Goal: Task Accomplishment & Management: Use online tool/utility

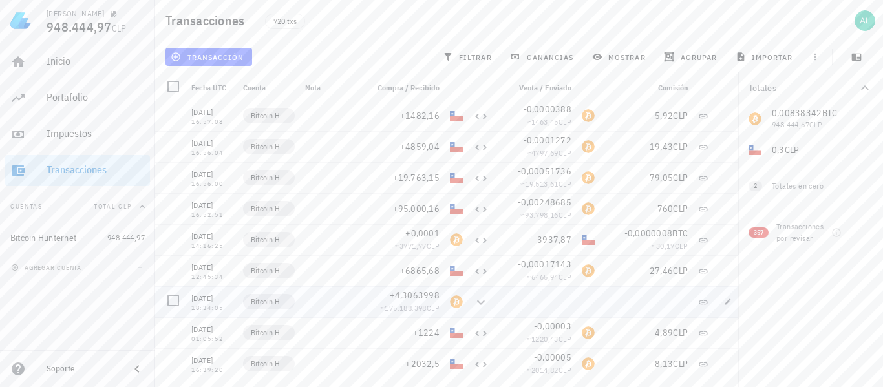
scroll to position [22072, 0]
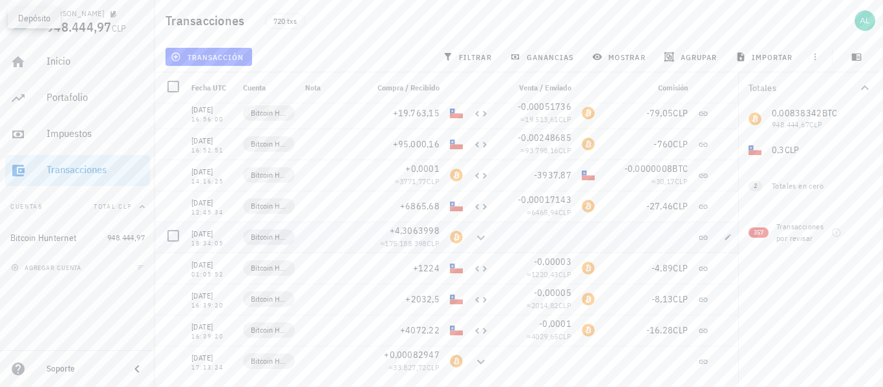
click at [482, 239] on icon at bounding box center [481, 237] width 8 height 5
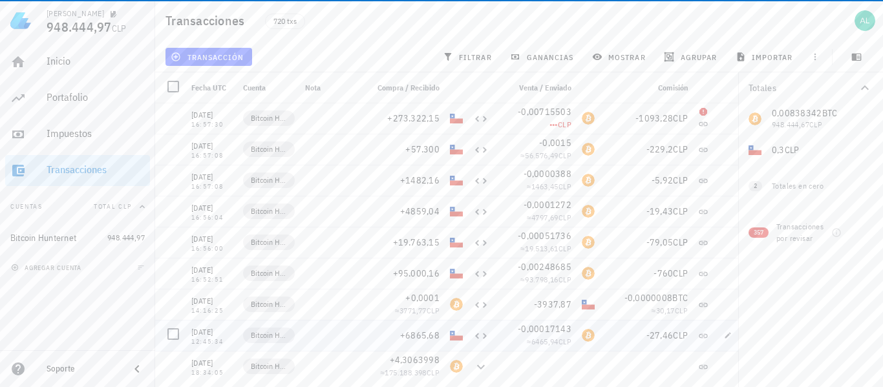
scroll to position [21878, 0]
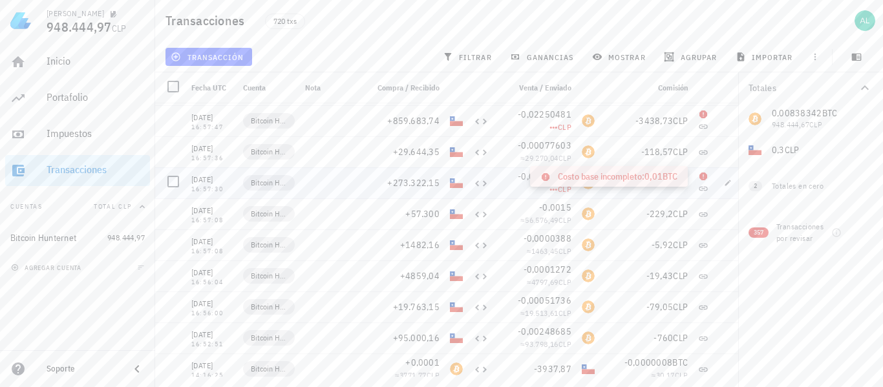
click at [704, 178] on icon at bounding box center [704, 177] width 8 height 8
click at [755, 230] on span "357" at bounding box center [759, 233] width 10 height 10
click at [702, 181] on icon at bounding box center [703, 176] width 10 height 10
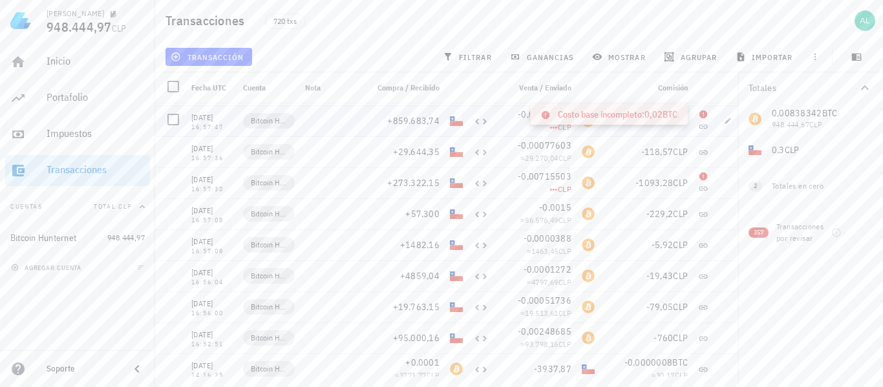
click at [703, 111] on icon at bounding box center [704, 115] width 8 height 8
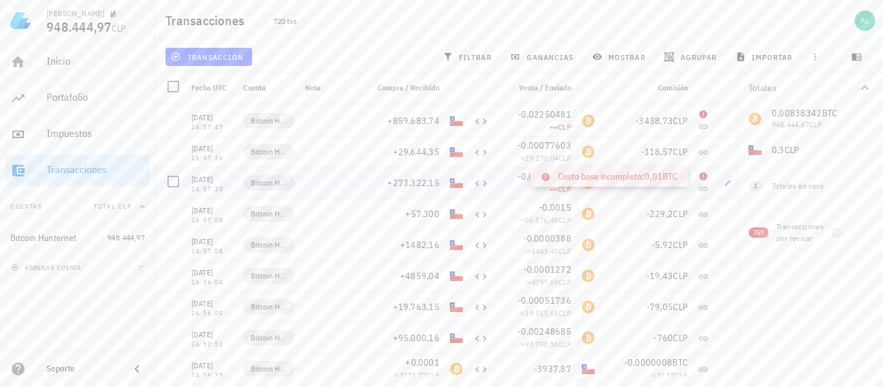
click at [702, 178] on icon at bounding box center [704, 177] width 8 height 8
click at [539, 179] on span "-0,00715503" at bounding box center [545, 177] width 54 height 12
click at [566, 187] on span "CLP" at bounding box center [565, 189] width 14 height 10
click at [586, 182] on div "BTC-icon" at bounding box center [588, 183] width 13 height 13
click at [558, 184] on div "••• CLP" at bounding box center [535, 189] width 72 height 13
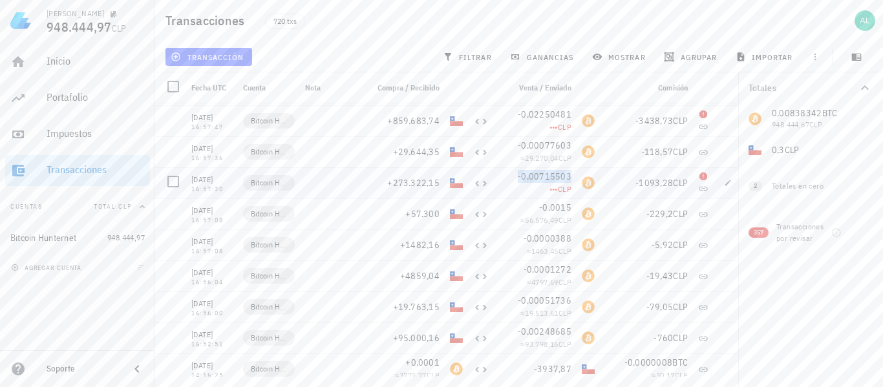
click at [528, 181] on span "-0,00715503" at bounding box center [545, 177] width 54 height 12
click at [703, 177] on icon at bounding box center [704, 177] width 8 height 8
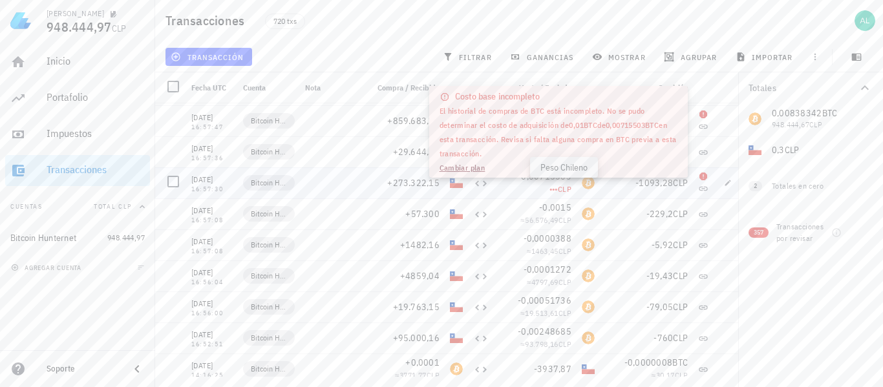
click at [564, 192] on span "CLP" at bounding box center [565, 189] width 14 height 10
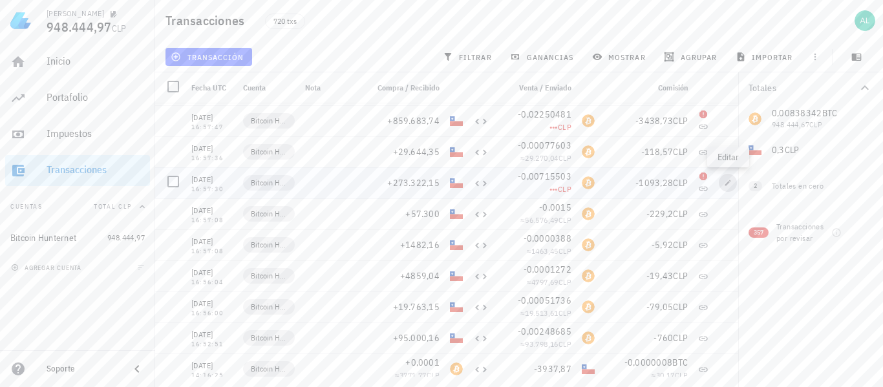
click at [730, 184] on icon "button" at bounding box center [728, 183] width 8 height 8
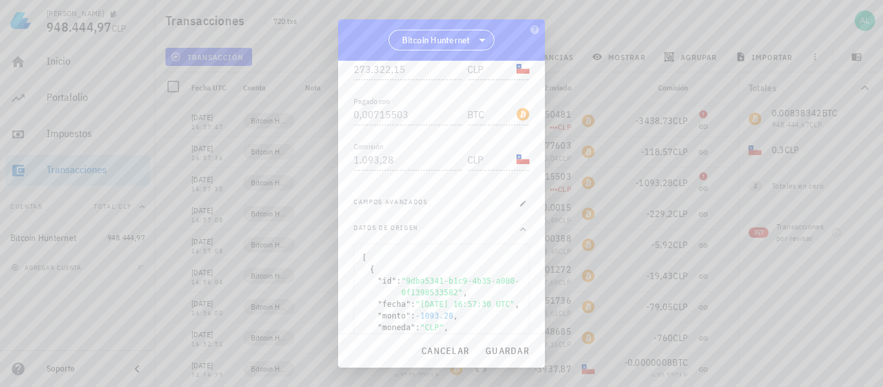
scroll to position [259, 0]
click at [519, 234] on icon "button" at bounding box center [523, 234] width 8 height 8
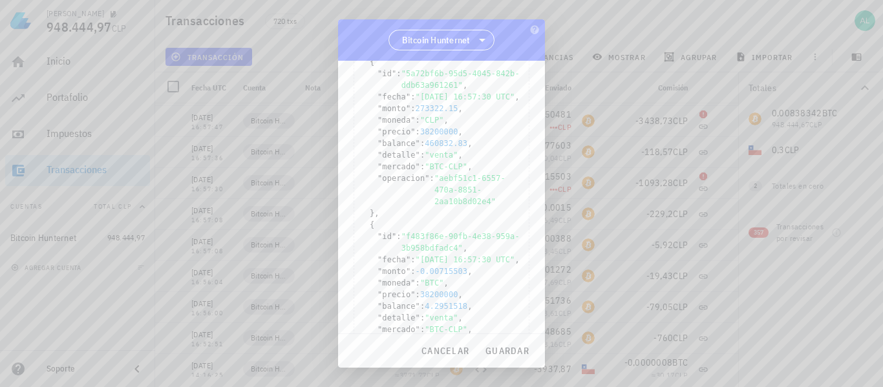
scroll to position [828, 0]
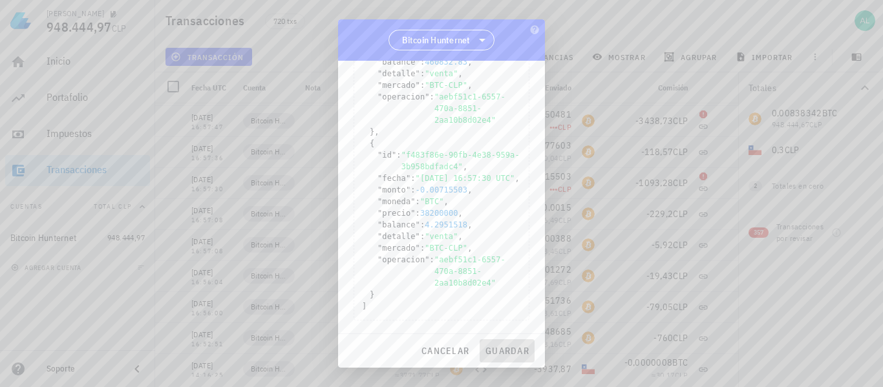
click at [504, 350] on span "guardar" at bounding box center [507, 351] width 45 height 12
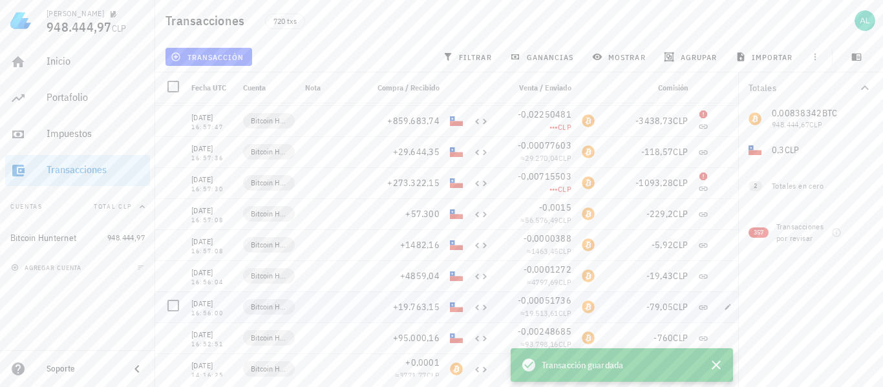
scroll to position [0, 0]
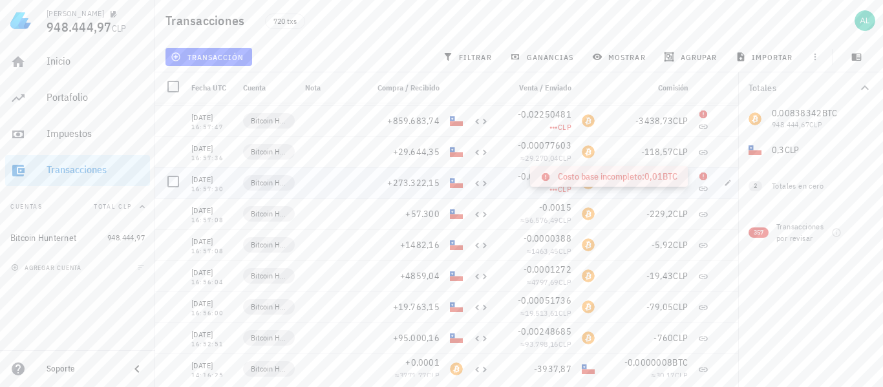
click at [705, 178] on icon at bounding box center [704, 177] width 8 height 8
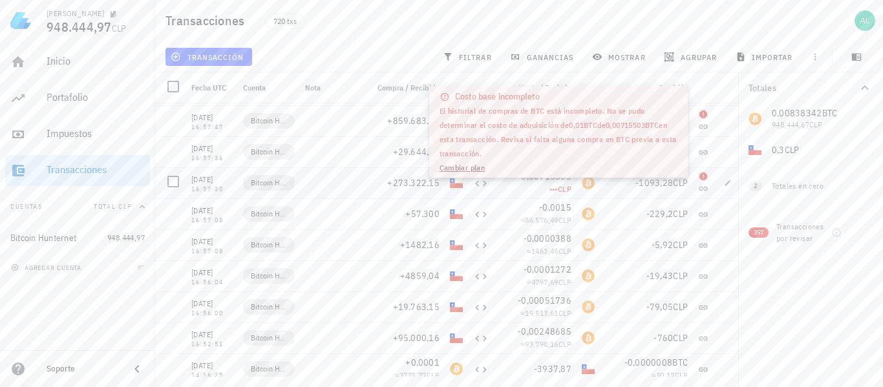
click at [564, 191] on span "CLP" at bounding box center [565, 189] width 14 height 10
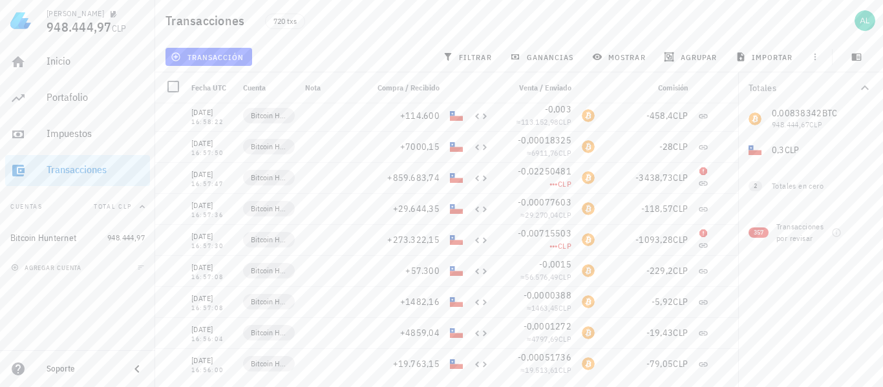
scroll to position [21878, 0]
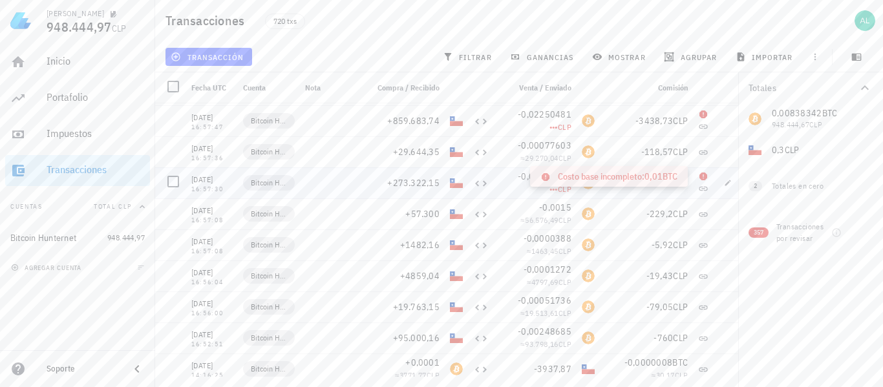
click at [703, 174] on icon at bounding box center [704, 177] width 8 height 8
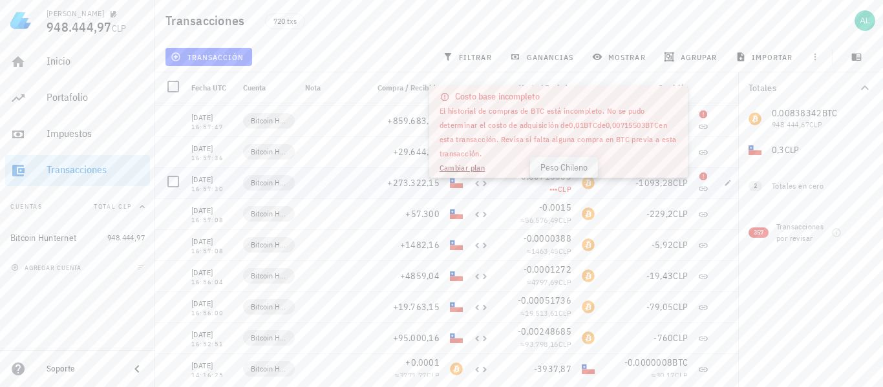
click at [564, 189] on span "CLP" at bounding box center [565, 189] width 14 height 10
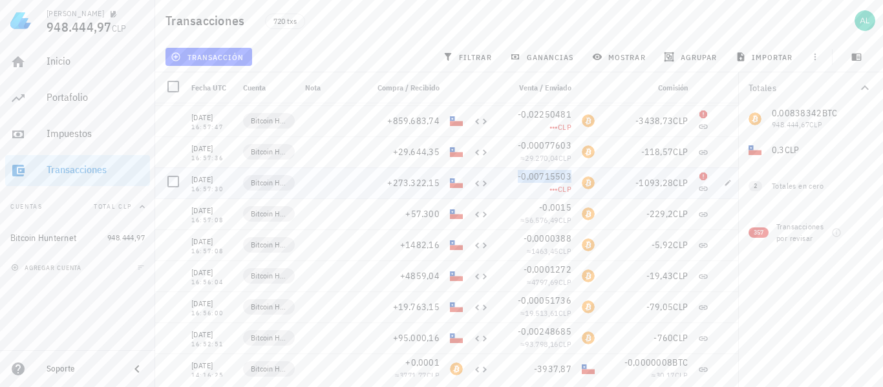
click at [553, 176] on span "-0,00715503" at bounding box center [545, 177] width 54 height 12
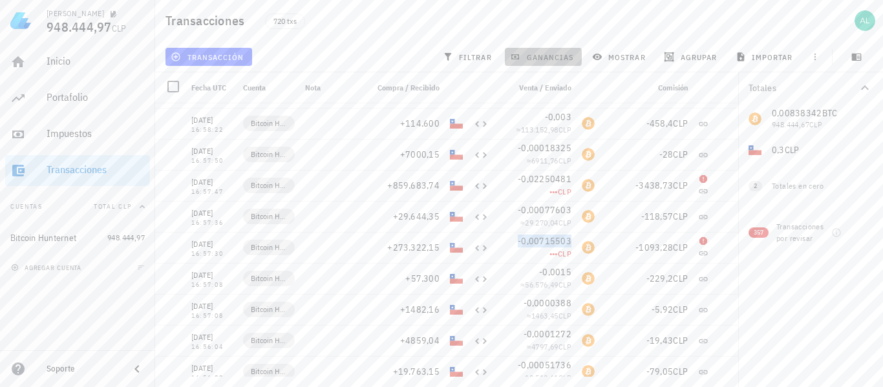
click at [535, 61] on span "ganancias" at bounding box center [543, 57] width 61 height 10
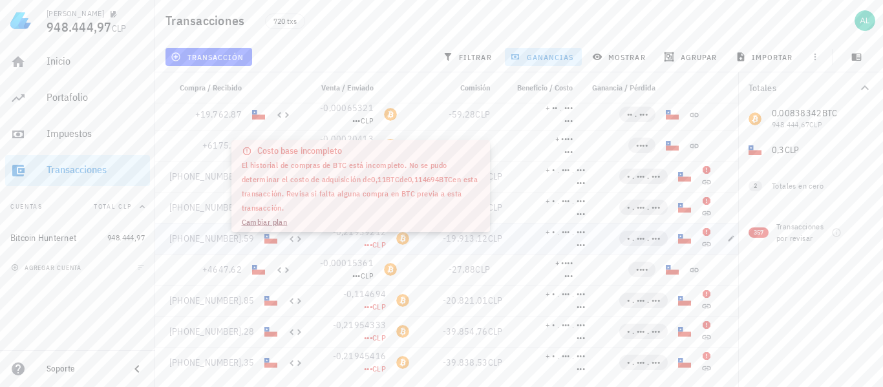
scroll to position [11145, 0]
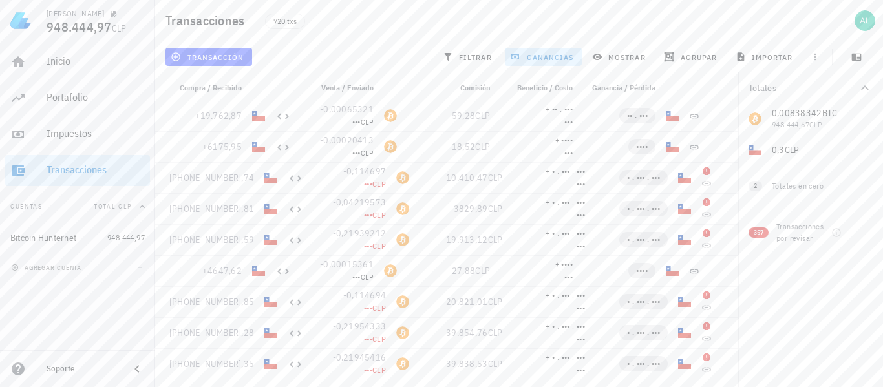
click at [778, 301] on div "Totales 0,00838342 BTC 948.444,67 CLP 0,3 CLP 0 ETH 0 CLP 0 LTC 0 CLP 2 Totales…" at bounding box center [810, 229] width 145 height 315
click at [703, 231] on icon at bounding box center [707, 234] width 8 height 8
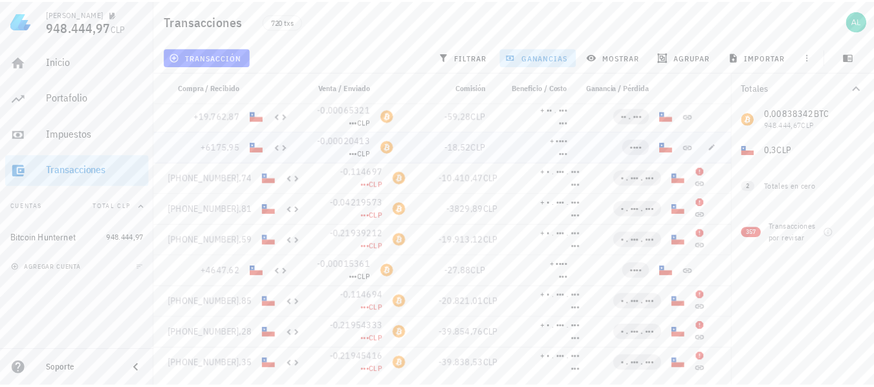
scroll to position [11080, 0]
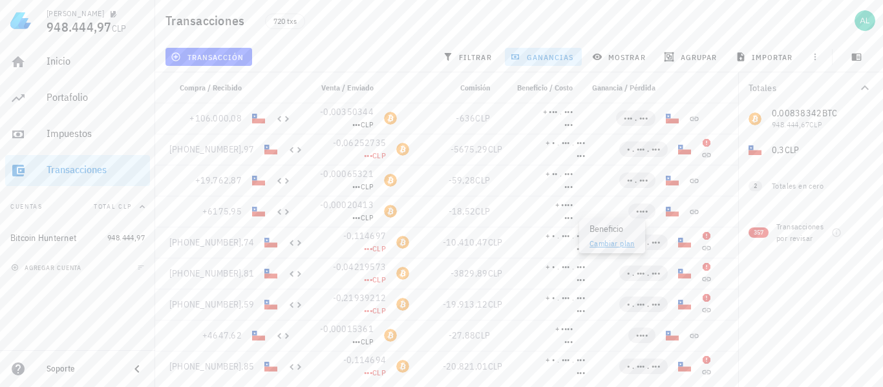
click at [607, 245] on link "Cambiar plan" at bounding box center [612, 244] width 45 height 10
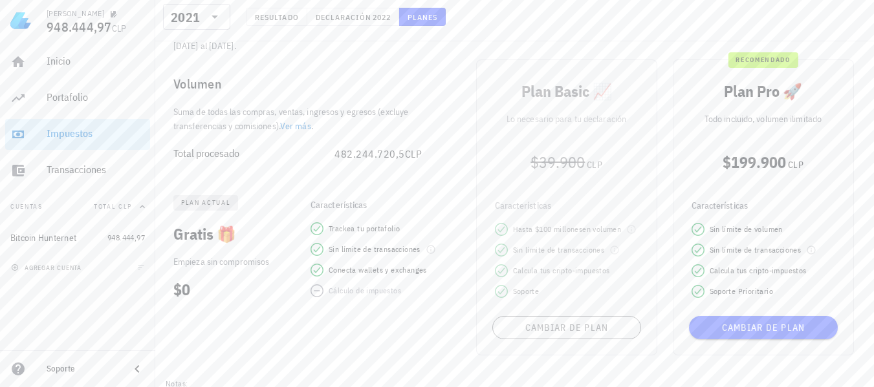
scroll to position [188, 0]
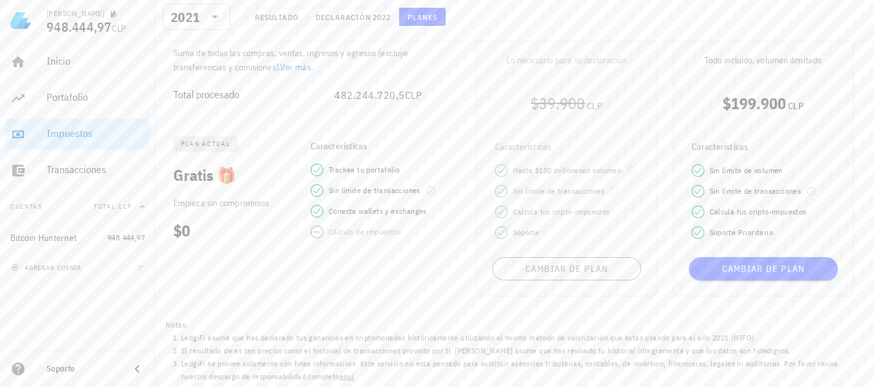
click at [588, 271] on div "Plan Basic 📈 Lo necesario para tu declaración $39.900 CLP Características Hasta…" at bounding box center [566, 149] width 197 height 312
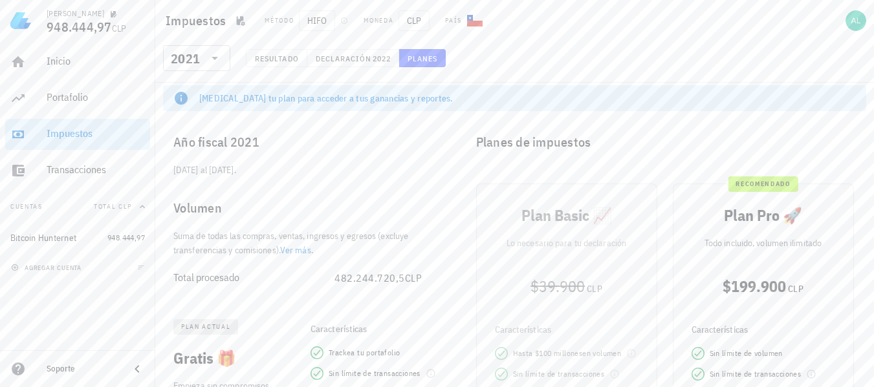
scroll to position [0, 0]
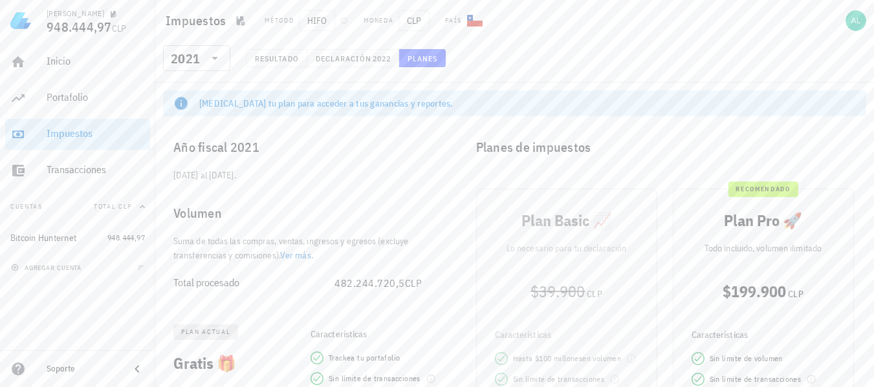
click at [599, 221] on div "Plan Basic 📈 Lo necesario para tu declaración $39.900 CLP Características Hasta…" at bounding box center [566, 337] width 197 height 312
click at [555, 217] on div "Plan Basic 📈 Lo necesario para tu declaración $39.900 CLP Características Hasta…" at bounding box center [566, 337] width 197 height 312
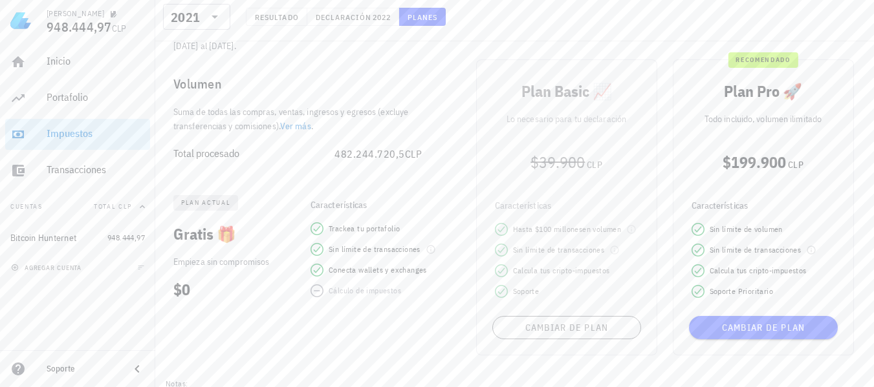
click at [575, 326] on div "Plan Basic 📈 Lo necesario para tu declaración $39.900 CLP Características Hasta…" at bounding box center [566, 208] width 197 height 312
click at [572, 324] on div "Plan Basic 📈 Lo necesario para tu declaración $39.900 CLP Características Hasta…" at bounding box center [566, 208] width 197 height 312
click at [585, 82] on div "Plan Basic 📈 Lo necesario para tu declaración $39.900 CLP Características Hasta…" at bounding box center [566, 208] width 197 height 312
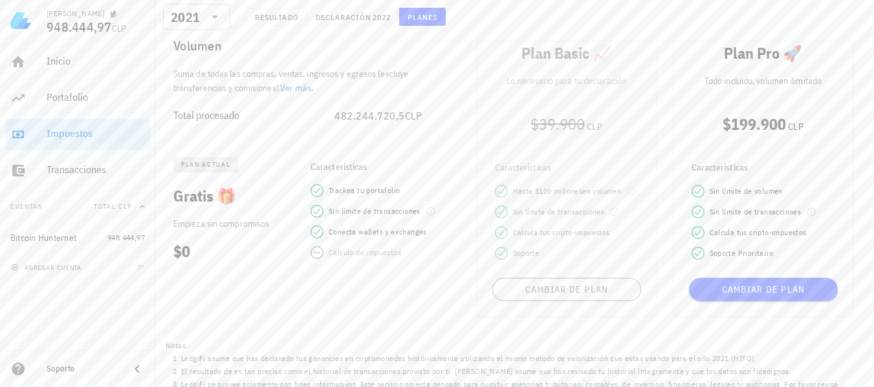
scroll to position [188, 0]
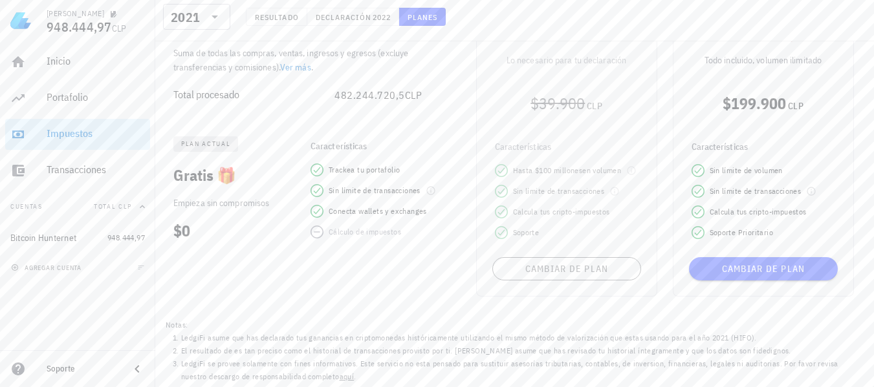
click at [542, 268] on div "Plan Basic 📈 Lo necesario para tu declaración $39.900 CLP Características Hasta…" at bounding box center [566, 149] width 197 height 312
click at [299, 69] on link "Ver más" at bounding box center [295, 67] width 31 height 12
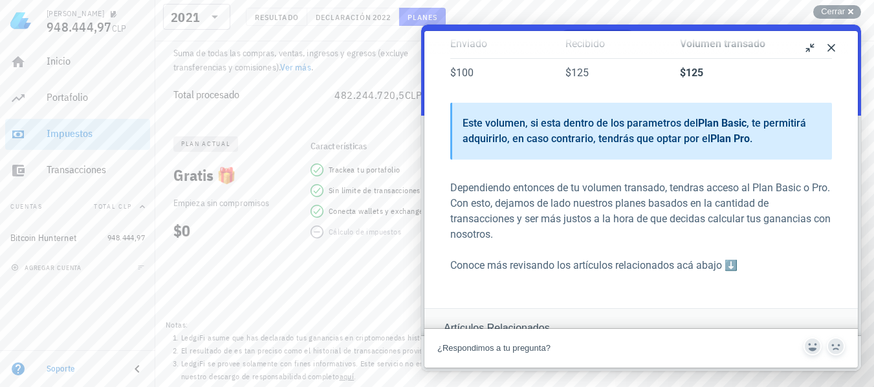
scroll to position [323, 0]
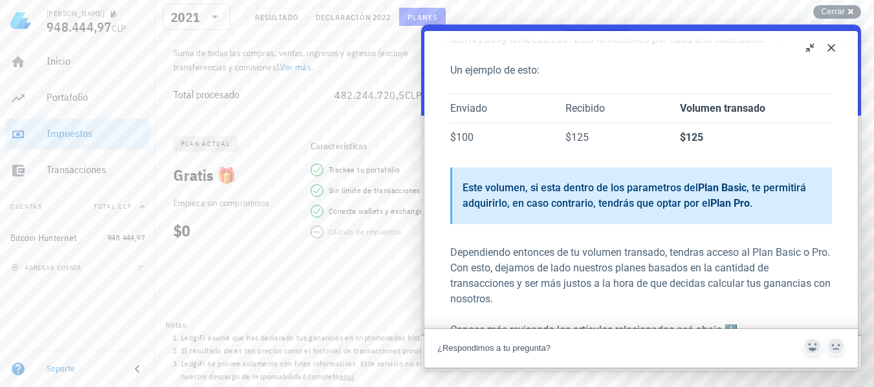
click at [831, 48] on button "Close" at bounding box center [830, 48] width 21 height 21
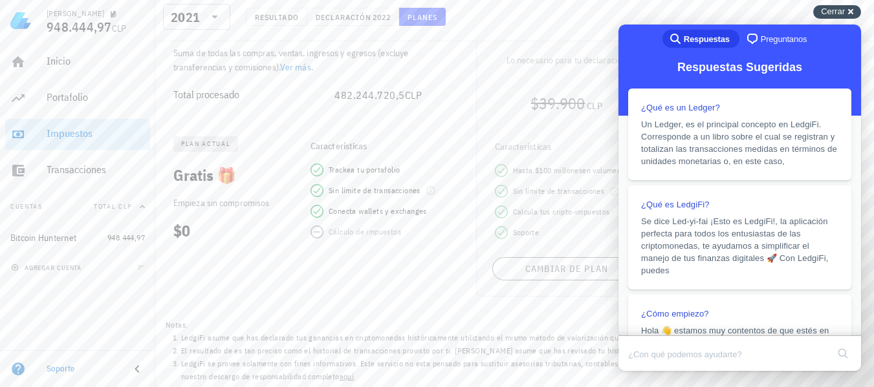
click at [839, 14] on span "Cerrar" at bounding box center [832, 11] width 24 height 10
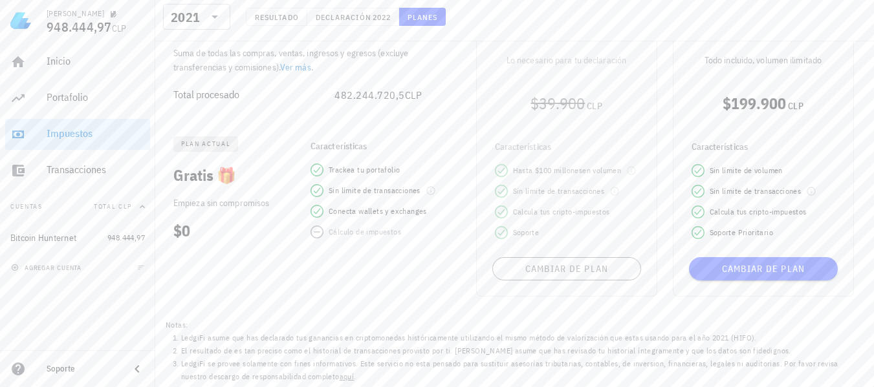
click at [559, 100] on div "Plan Basic 📈 Lo necesario para tu declaración $39.900 CLP Características Hasta…" at bounding box center [566, 149] width 197 height 312
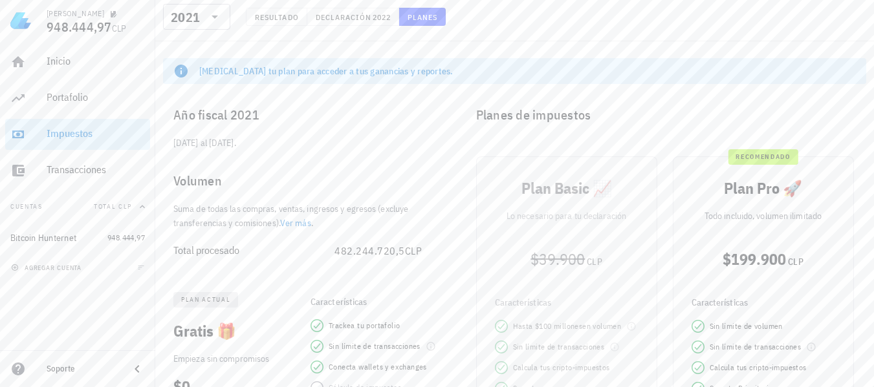
scroll to position [0, 0]
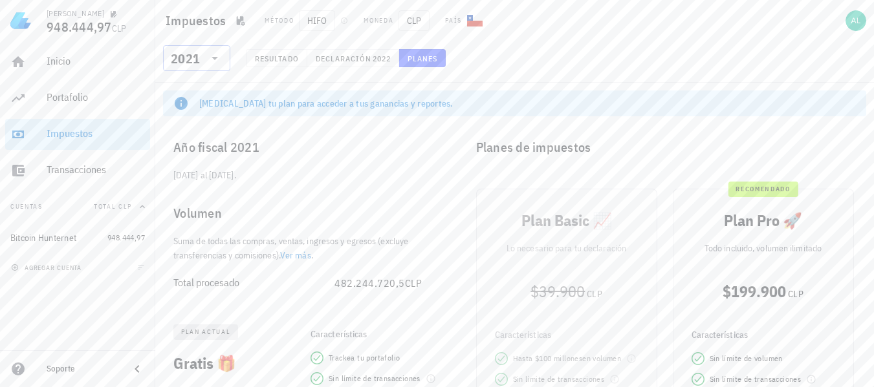
click at [217, 61] on icon at bounding box center [215, 58] width 16 height 16
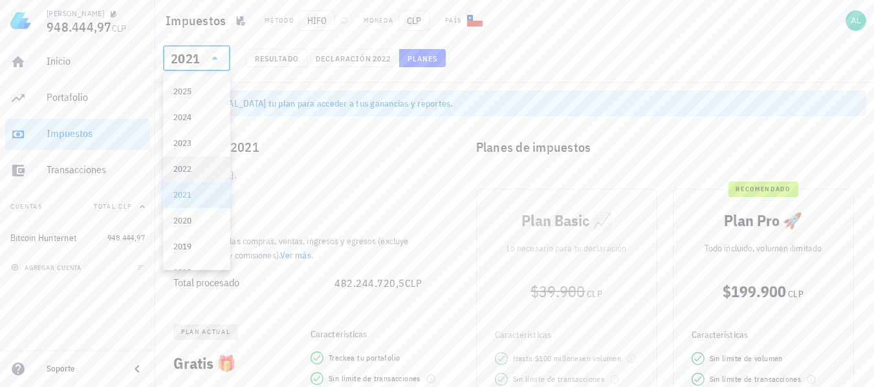
click at [190, 168] on div "2022" at bounding box center [196, 169] width 47 height 10
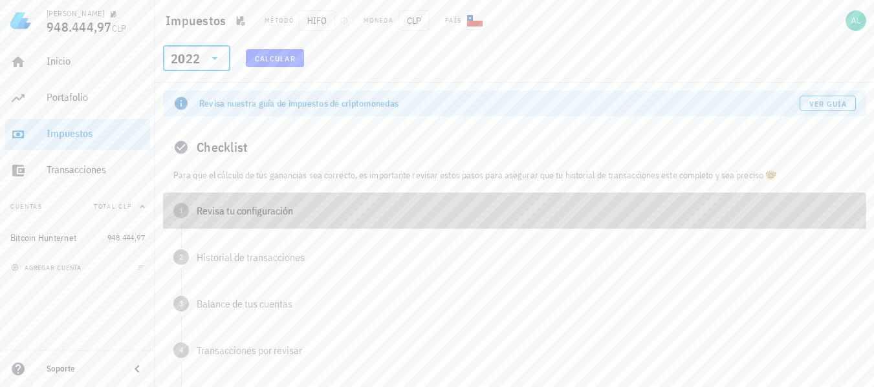
click at [179, 212] on span "1" at bounding box center [181, 211] width 16 height 16
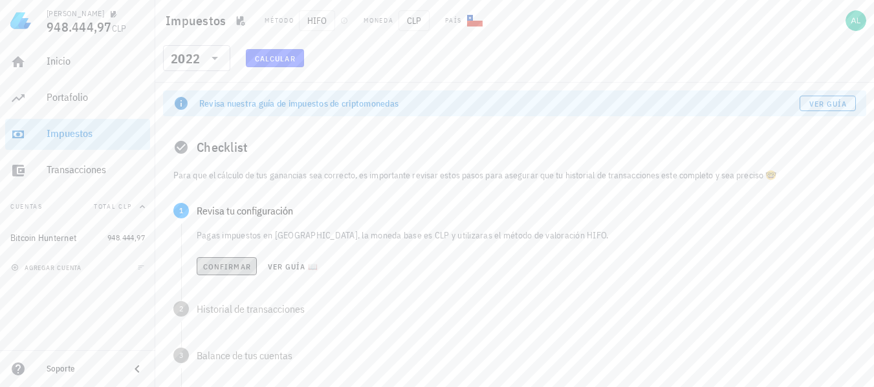
click at [222, 268] on span "Confirmar" at bounding box center [226, 267] width 48 height 10
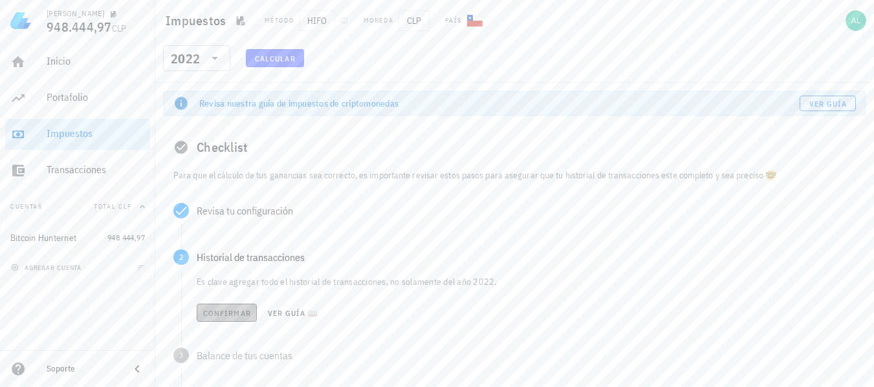
click at [213, 307] on button "Confirmar" at bounding box center [227, 313] width 60 height 18
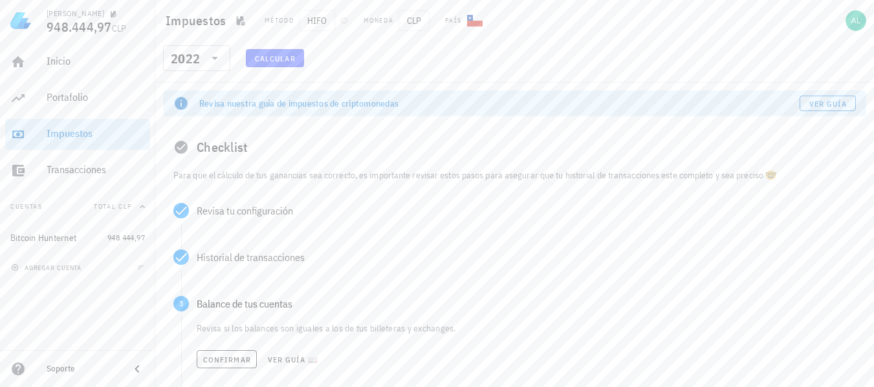
scroll to position [65, 0]
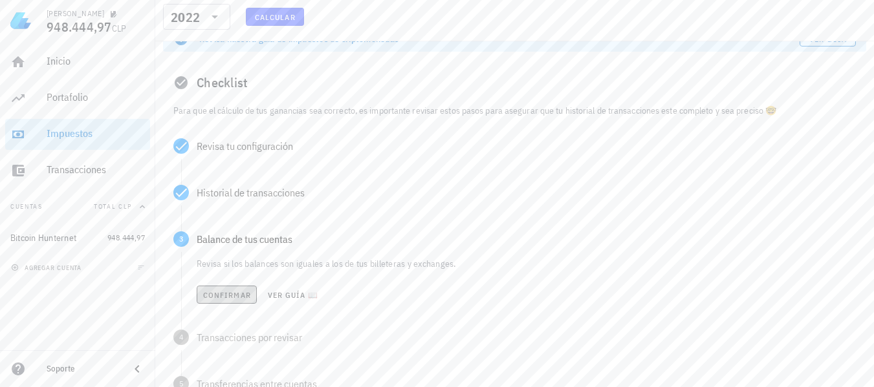
click at [236, 299] on span "Confirmar" at bounding box center [226, 295] width 48 height 10
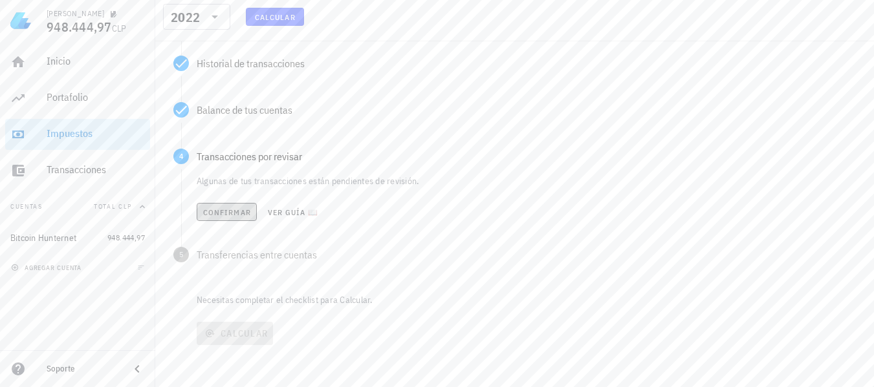
click at [231, 213] on span "Confirmar" at bounding box center [226, 213] width 48 height 10
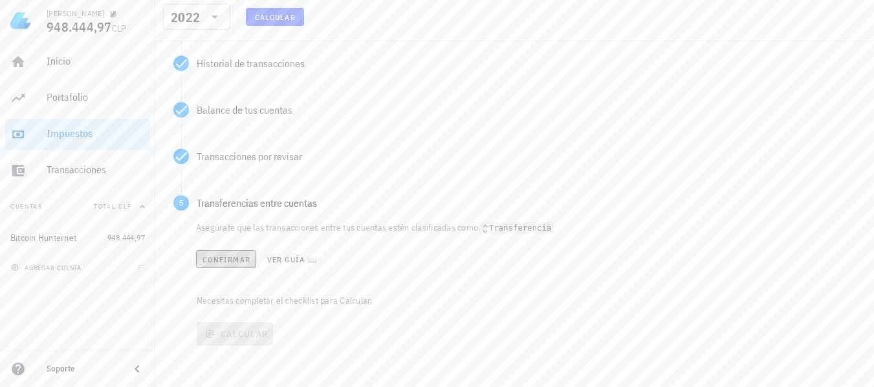
click at [228, 257] on span "Confirmar" at bounding box center [226, 260] width 48 height 10
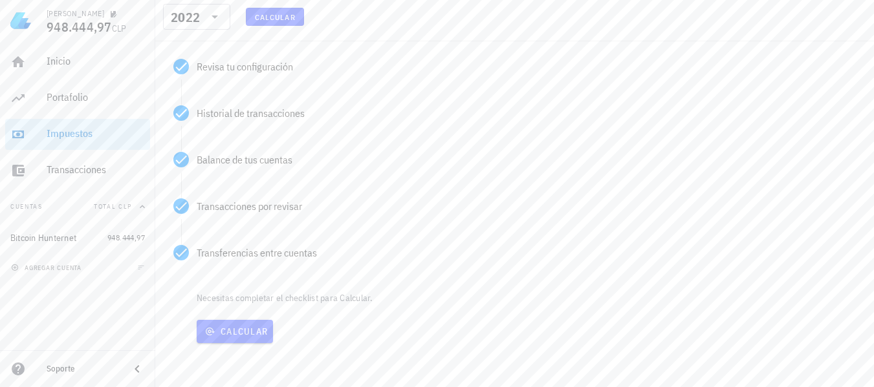
scroll to position [144, 0]
drag, startPoint x: 240, startPoint y: 337, endPoint x: 248, endPoint y: 310, distance: 28.2
click at [240, 336] on span "Calcular" at bounding box center [235, 332] width 66 height 12
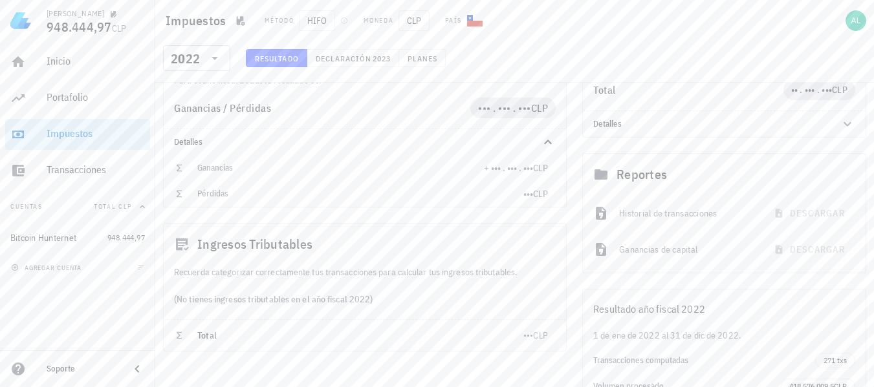
scroll to position [38, 0]
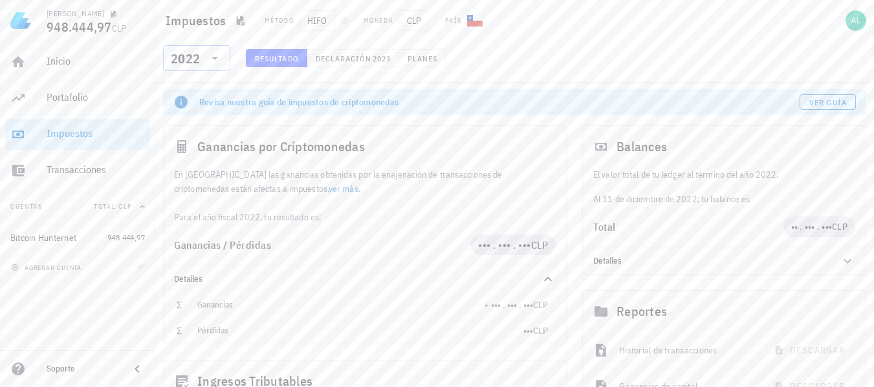
click at [219, 63] on icon at bounding box center [215, 58] width 16 height 16
click at [193, 146] on div "2023" at bounding box center [196, 143] width 47 height 10
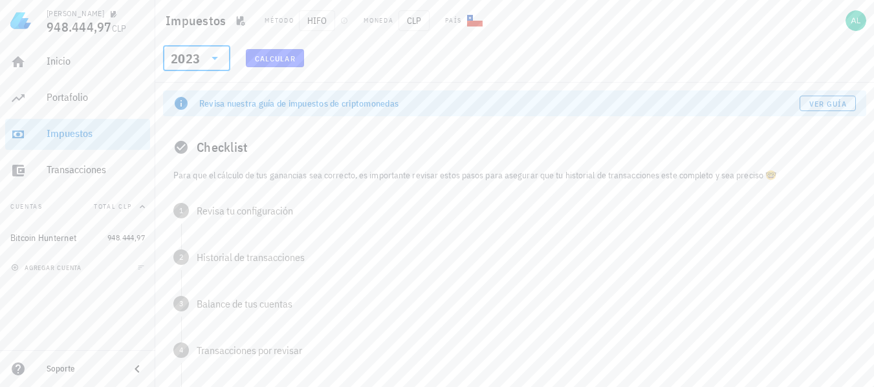
click at [193, 173] on p "Para que el cálculo de tus ganancias sea correcto, es importante revisar estos …" at bounding box center [514, 175] width 682 height 14
click at [266, 55] on span "Calcular" at bounding box center [274, 59] width 41 height 10
click at [270, 58] on span "Calcular" at bounding box center [274, 59] width 41 height 10
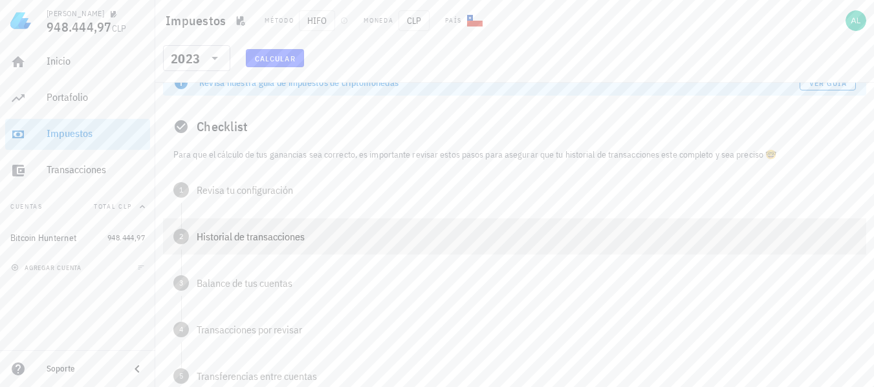
scroll to position [15, 0]
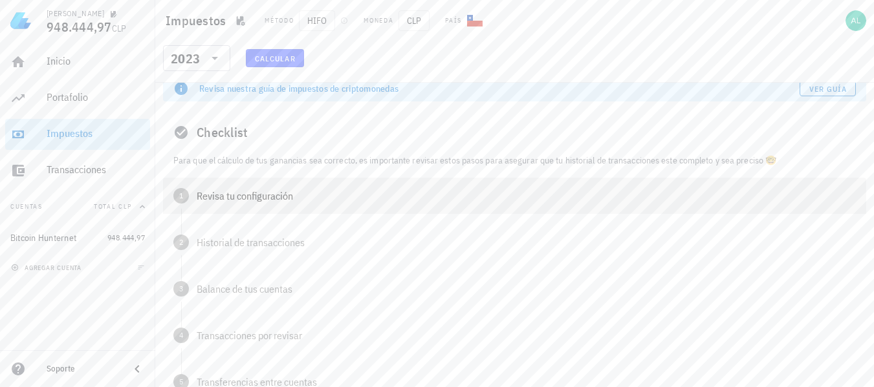
click at [185, 198] on span "1" at bounding box center [181, 196] width 16 height 16
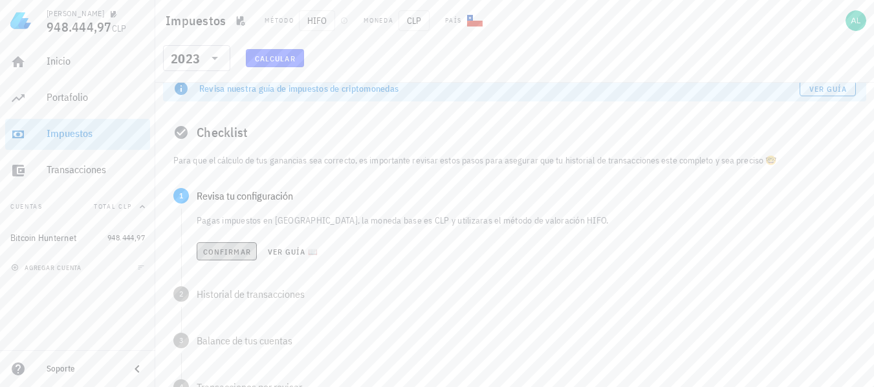
click at [231, 252] on span "Confirmar" at bounding box center [226, 252] width 48 height 10
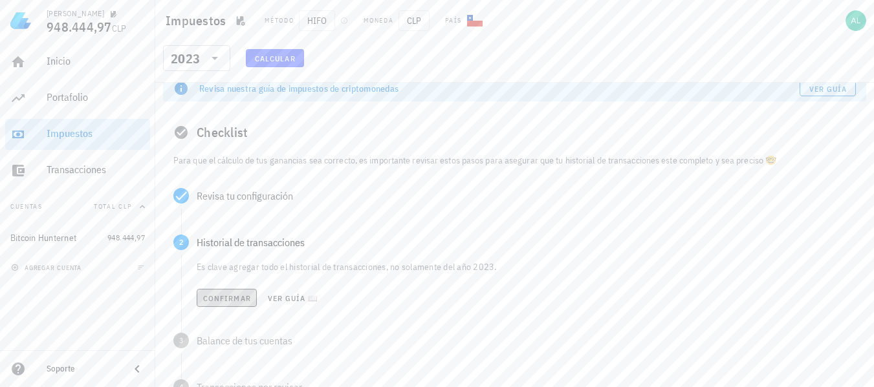
click at [218, 300] on span "Confirmar" at bounding box center [226, 299] width 48 height 10
click at [226, 343] on span "Confirmar" at bounding box center [226, 345] width 48 height 10
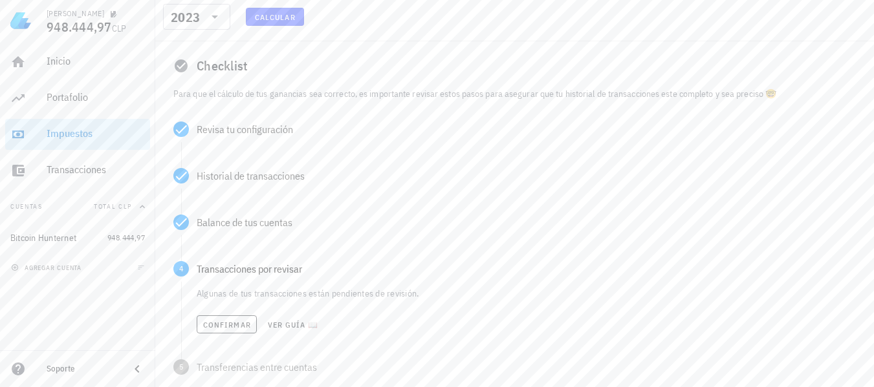
scroll to position [144, 0]
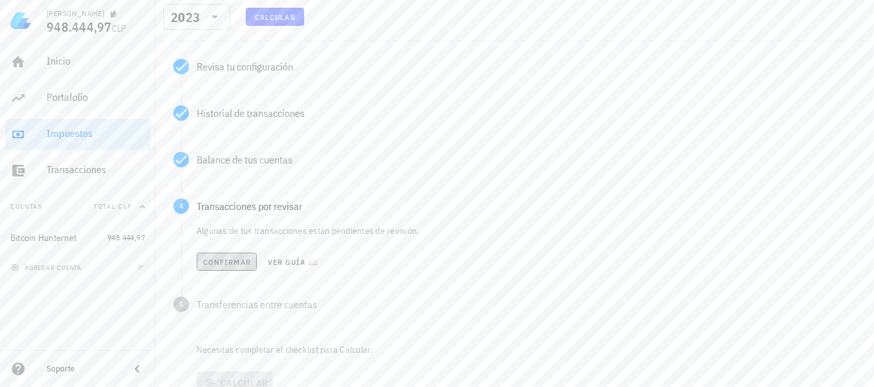
click at [231, 265] on span "Confirmar" at bounding box center [226, 262] width 48 height 10
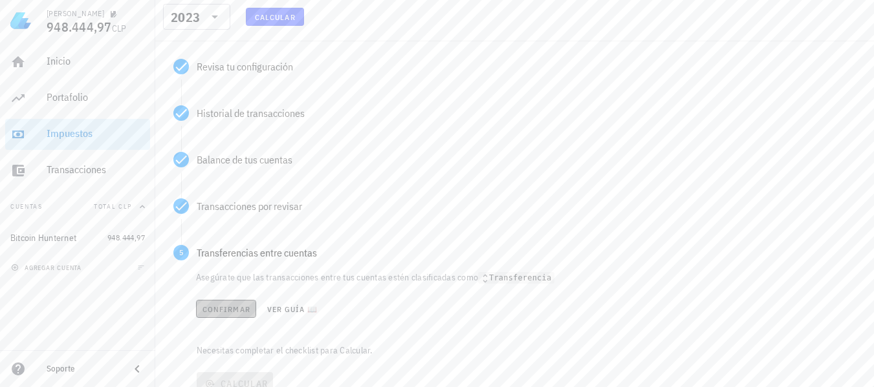
click at [218, 306] on span "Confirmar" at bounding box center [226, 310] width 48 height 10
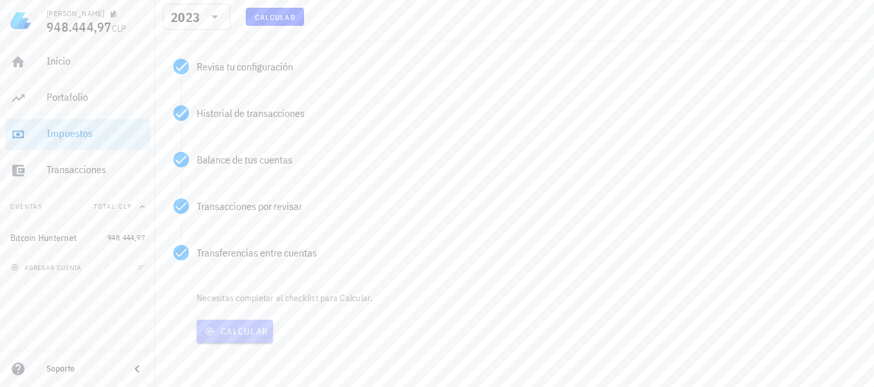
click at [242, 330] on span "Calcular" at bounding box center [235, 332] width 66 height 12
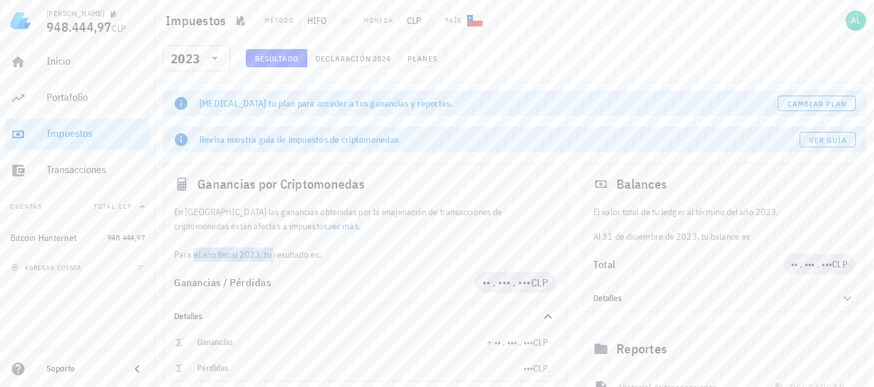
drag, startPoint x: 258, startPoint y: 255, endPoint x: 174, endPoint y: 257, distance: 84.1
click at [174, 257] on div "En [GEOGRAPHIC_DATA] las ganancias obtenidas por la enajenación de transaccione…" at bounding box center [365, 233] width 402 height 57
click at [303, 260] on div "En [GEOGRAPHIC_DATA] las ganancias obtenidas por la enajenación de transaccione…" at bounding box center [365, 233] width 402 height 57
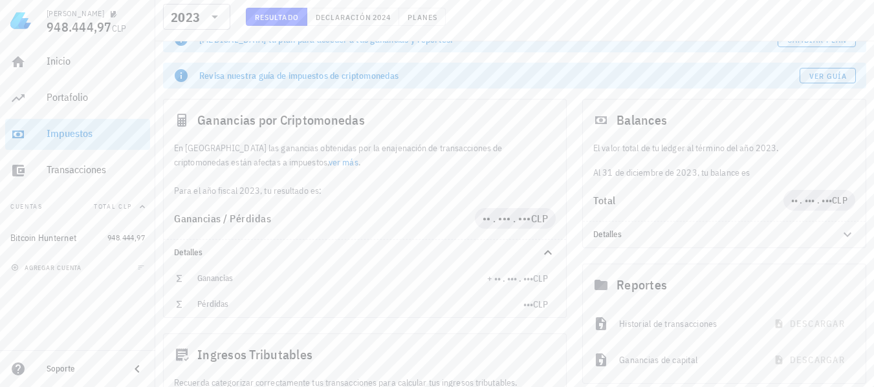
scroll to position [65, 0]
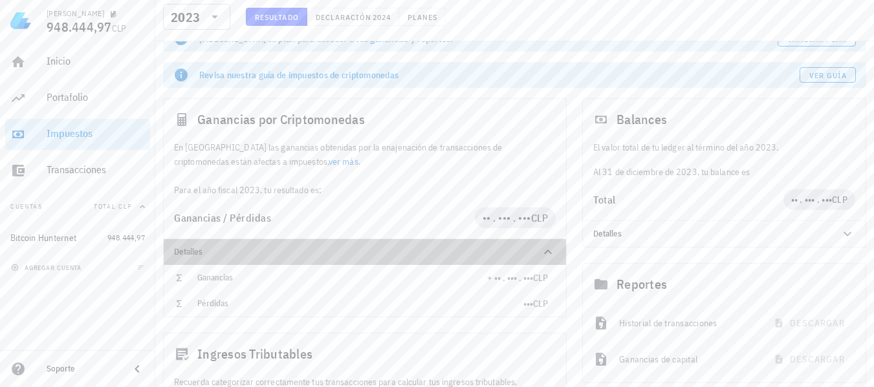
click at [548, 251] on icon at bounding box center [548, 252] width 8 height 5
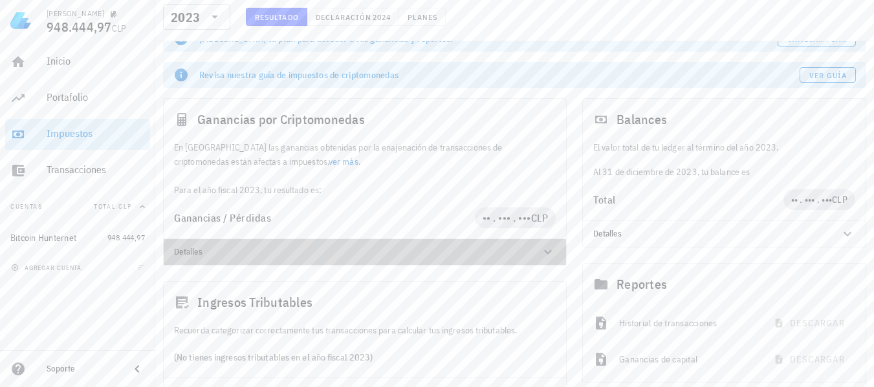
click at [549, 251] on icon at bounding box center [548, 252] width 16 height 16
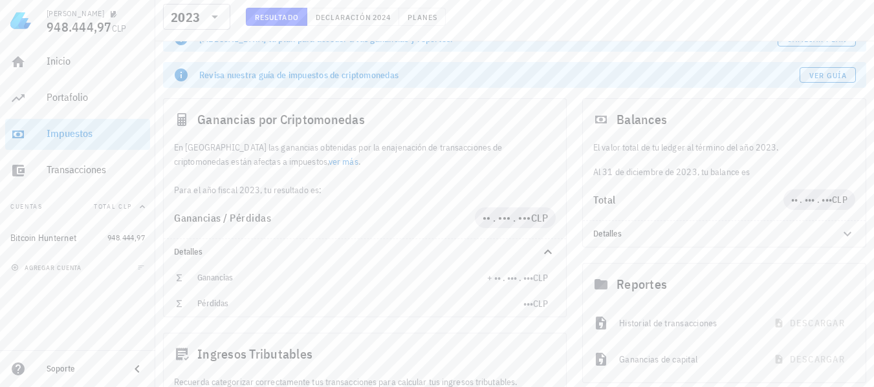
scroll to position [0, 0]
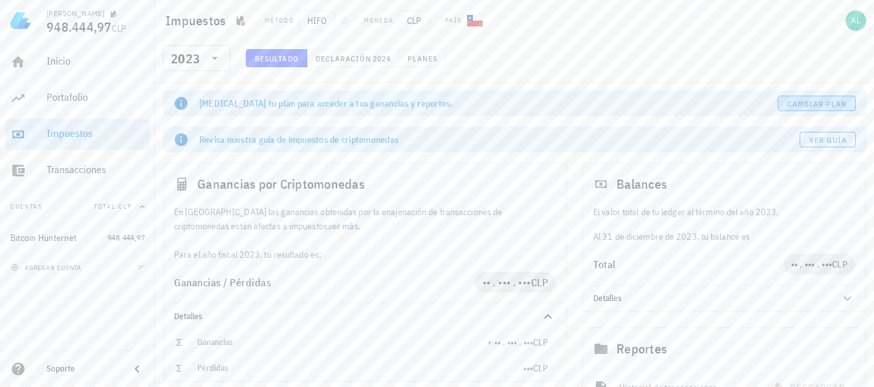
click at [812, 107] on span "Cambiar plan" at bounding box center [816, 104] width 61 height 10
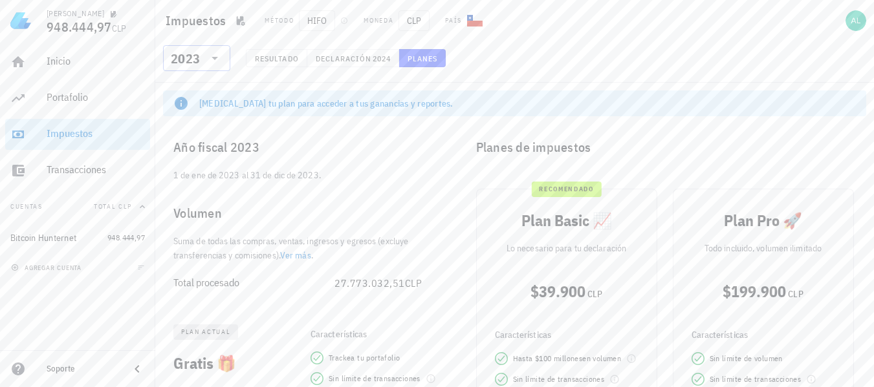
click at [212, 60] on icon at bounding box center [215, 58] width 16 height 16
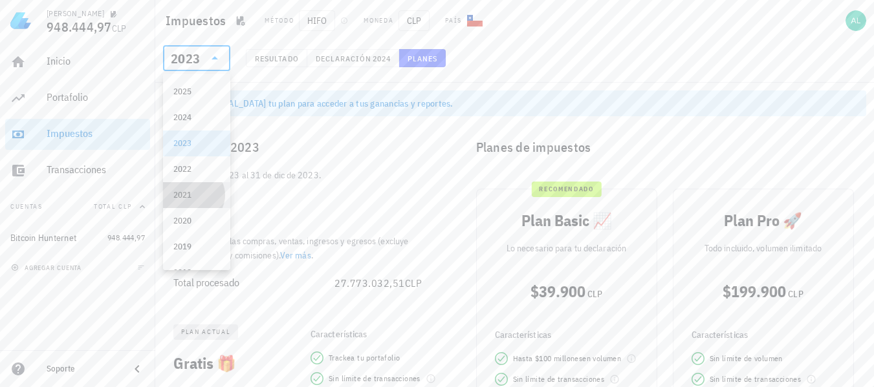
click at [183, 188] on div "2021" at bounding box center [196, 195] width 47 height 21
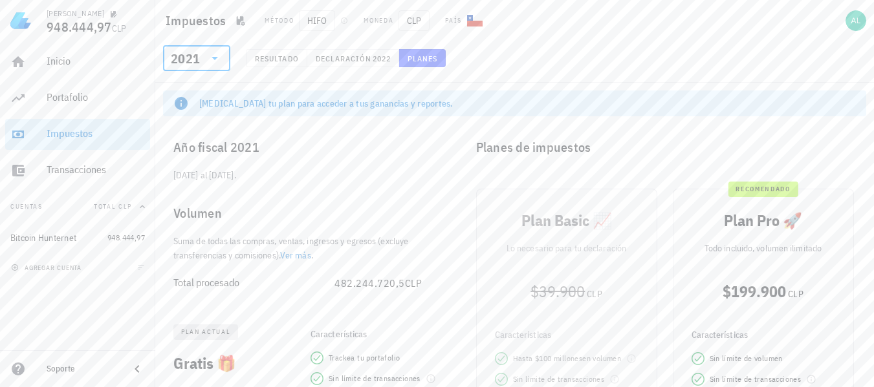
click at [216, 65] on icon at bounding box center [215, 58] width 16 height 16
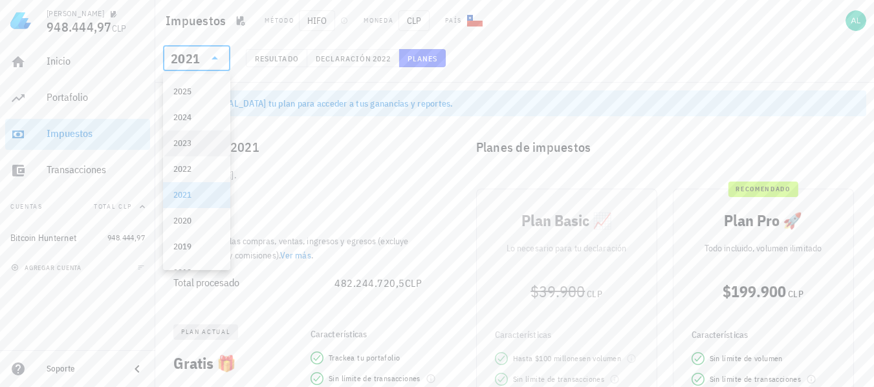
click at [195, 142] on div "2023" at bounding box center [196, 143] width 47 height 10
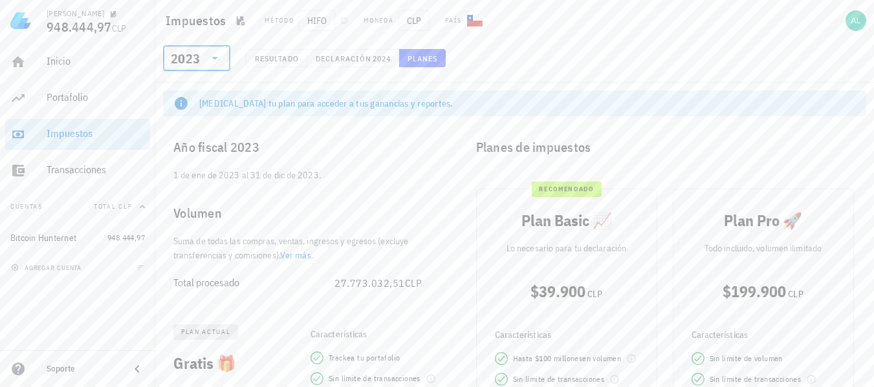
click at [213, 65] on icon at bounding box center [215, 58] width 16 height 16
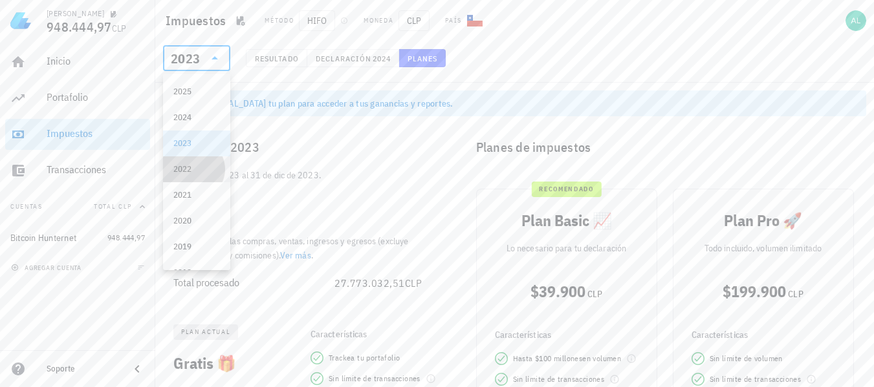
click at [195, 168] on div "2022" at bounding box center [196, 169] width 47 height 10
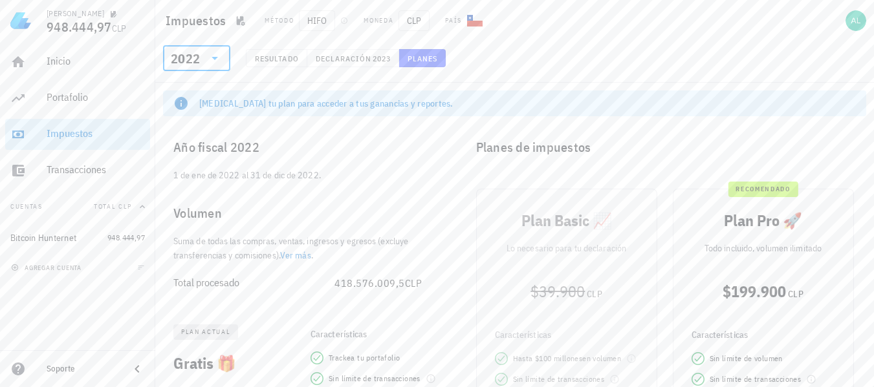
click at [561, 198] on div "Plan Basic 📈 Lo necesario para tu declaración $39.900 CLP Características Hasta…" at bounding box center [566, 337] width 197 height 312
click at [215, 59] on icon at bounding box center [214, 58] width 6 height 3
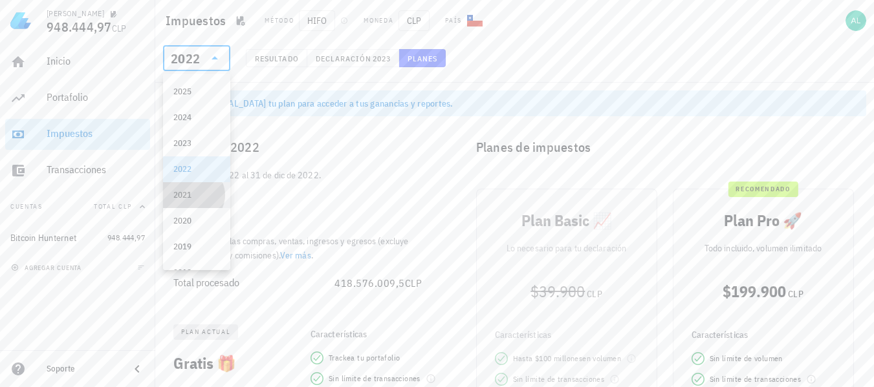
click at [192, 193] on div "2021" at bounding box center [196, 195] width 47 height 10
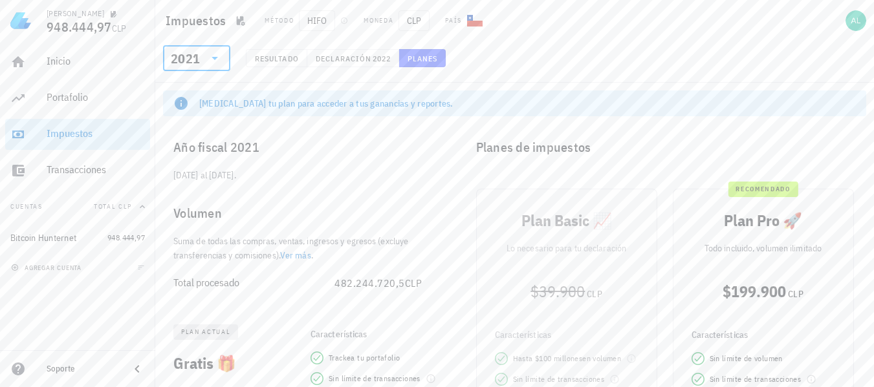
click at [208, 51] on icon at bounding box center [215, 58] width 16 height 16
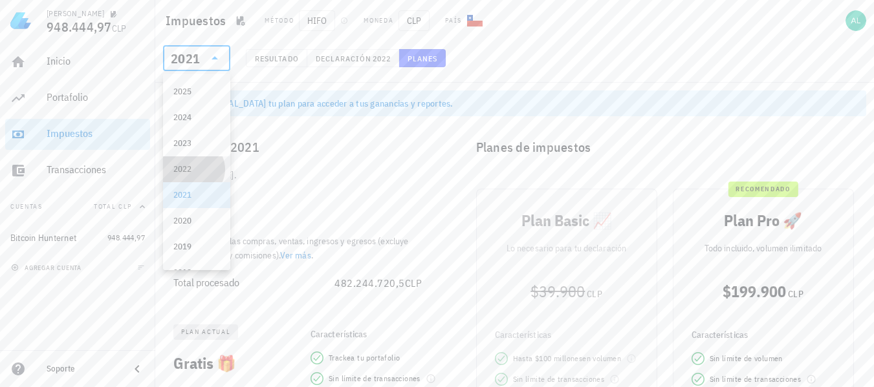
click at [183, 172] on div "2022" at bounding box center [196, 169] width 47 height 10
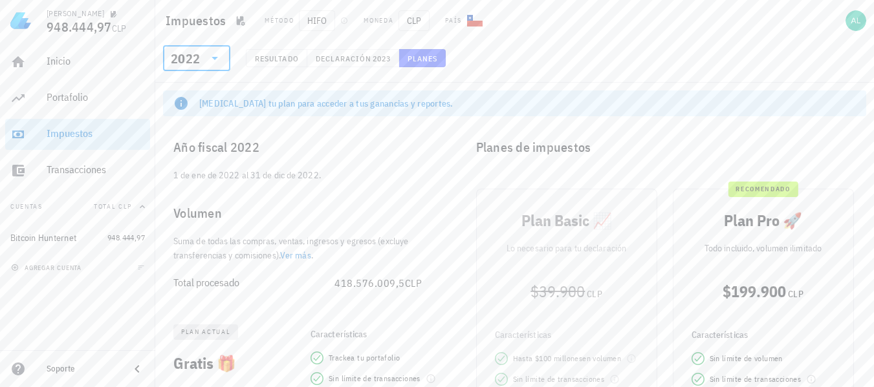
click at [219, 55] on icon at bounding box center [215, 58] width 16 height 16
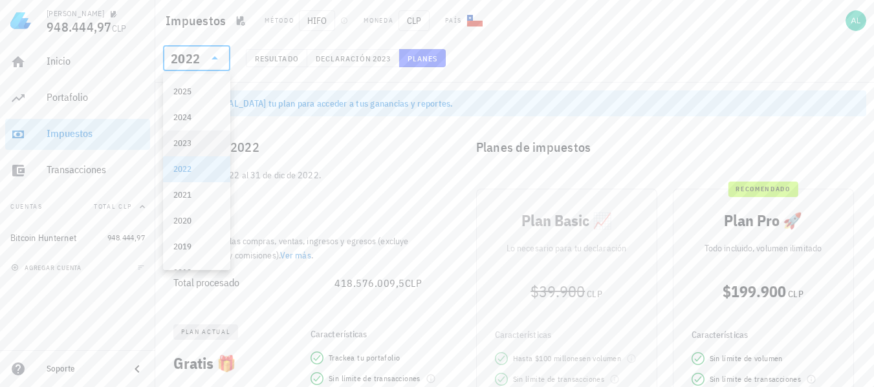
click at [192, 142] on div "2023" at bounding box center [196, 143] width 47 height 10
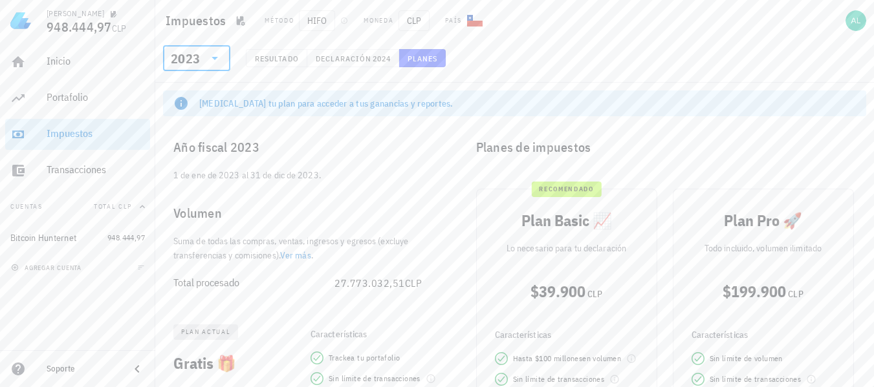
click at [213, 59] on icon at bounding box center [215, 58] width 16 height 16
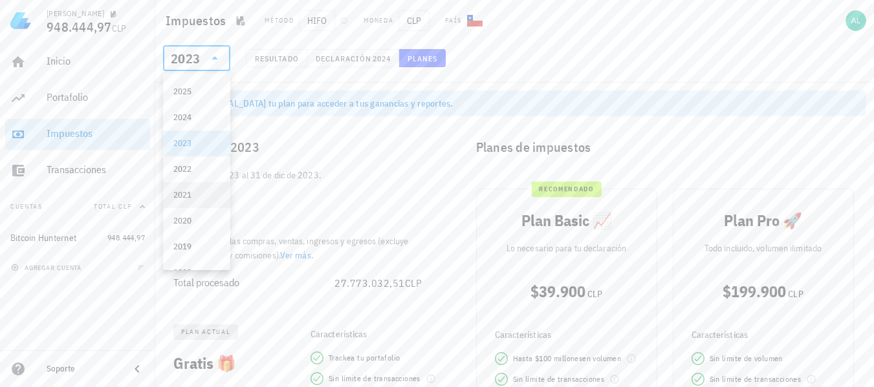
click at [188, 191] on div "2021" at bounding box center [196, 195] width 47 height 10
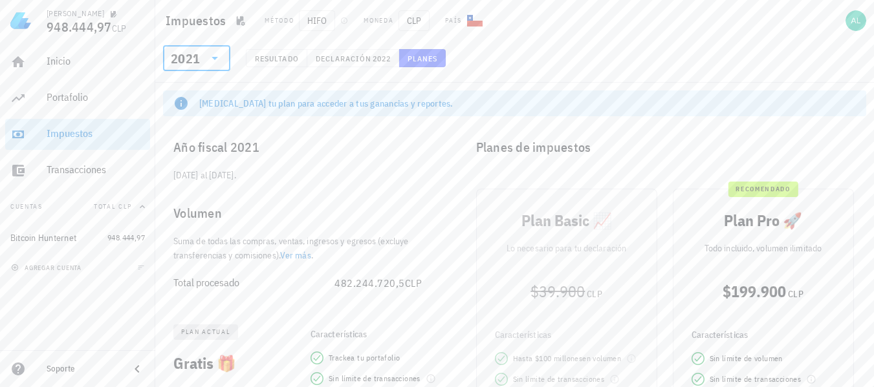
drag, startPoint x: 174, startPoint y: 173, endPoint x: 321, endPoint y: 171, distance: 147.4
click at [321, 171] on div "[DATE] al [DATE]." at bounding box center [305, 180] width 284 height 25
click at [213, 220] on div "Volumen" at bounding box center [305, 213] width 284 height 41
drag, startPoint x: 176, startPoint y: 208, endPoint x: 427, endPoint y: 277, distance: 260.4
click at [427, 277] on div "Año fiscal 2021 [DATE] al [DATE]. Volumen Suma de todas las compras, ventas, in…" at bounding box center [305, 215] width 284 height 177
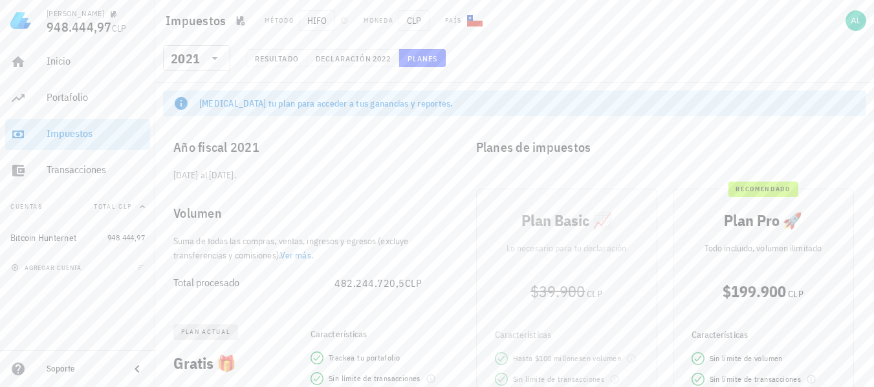
click at [347, 259] on div "Suma de todas las compras, ventas, ingresos y egresos (excluye transferencias y…" at bounding box center [305, 248] width 284 height 28
drag, startPoint x: 475, startPoint y: 146, endPoint x: 599, endPoint y: 147, distance: 123.5
click at [599, 147] on div "Planes de impuestos" at bounding box center [666, 147] width 401 height 41
click at [572, 154] on div "Planes de impuestos" at bounding box center [666, 147] width 401 height 41
drag, startPoint x: 475, startPoint y: 148, endPoint x: 627, endPoint y: 159, distance: 151.7
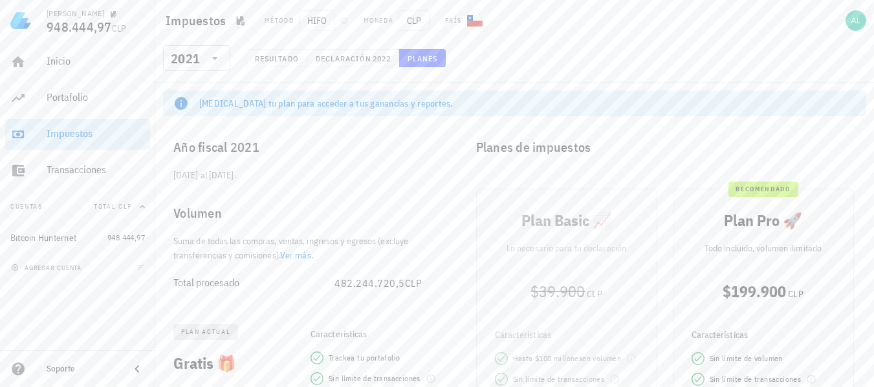
click at [627, 159] on div "Planes de impuestos" at bounding box center [666, 147] width 401 height 41
click at [610, 166] on div "Planes de impuestos" at bounding box center [666, 147] width 401 height 41
drag, startPoint x: 317, startPoint y: 175, endPoint x: 169, endPoint y: 178, distance: 148.1
click at [169, 178] on div "[DATE] al [DATE]." at bounding box center [305, 180] width 284 height 25
click at [235, 172] on div "[DATE] al [DATE]." at bounding box center [305, 180] width 284 height 25
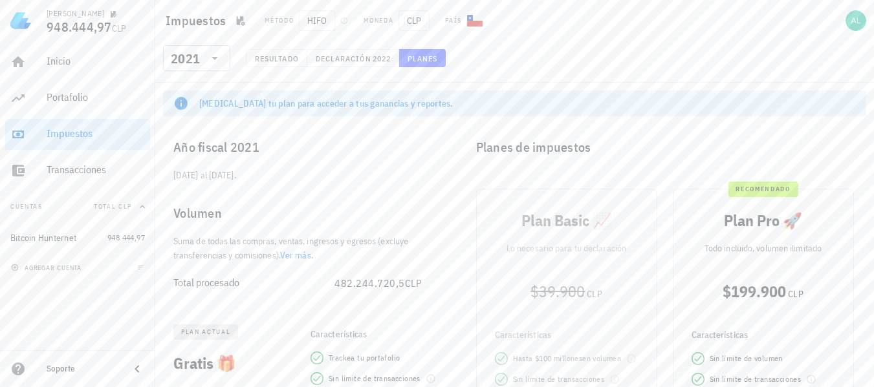
click at [241, 175] on div "[DATE] al [DATE]." at bounding box center [305, 180] width 284 height 25
click at [246, 176] on div "[DATE] al [DATE]." at bounding box center [305, 180] width 284 height 25
click at [293, 143] on div "Año fiscal 2021" at bounding box center [305, 147] width 284 height 41
drag, startPoint x: 173, startPoint y: 145, endPoint x: 379, endPoint y: 151, distance: 205.7
click at [379, 151] on div "Año fiscal 2021" at bounding box center [305, 147] width 284 height 41
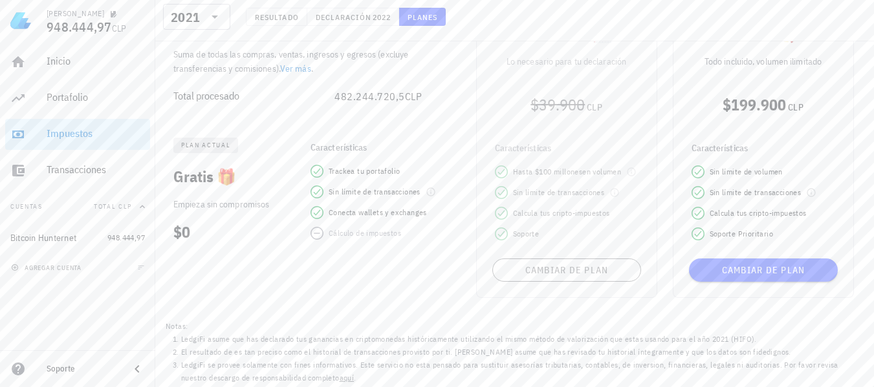
scroll to position [188, 0]
click at [552, 275] on div "Plan Basic 📈 Lo necesario para tu declaración $39.900 CLP Características Hasta…" at bounding box center [566, 149] width 197 height 312
click at [275, 264] on div "Año fiscal 2021 [DATE] al [DATE]. Volumen Suma de todas las compras, ventas, in…" at bounding box center [306, 123] width 303 height 384
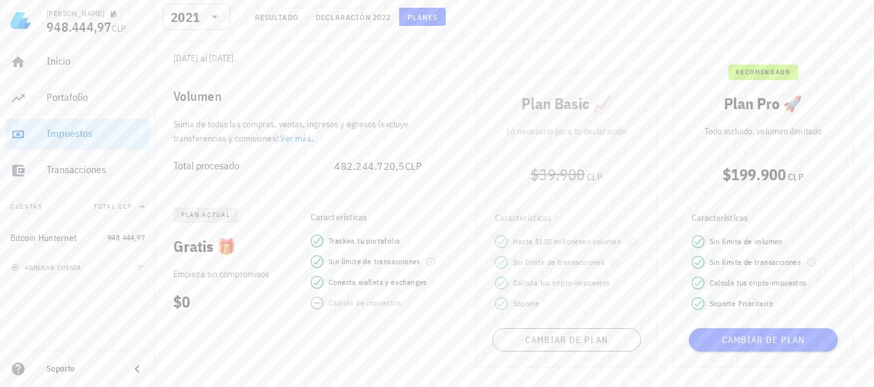
scroll to position [0, 0]
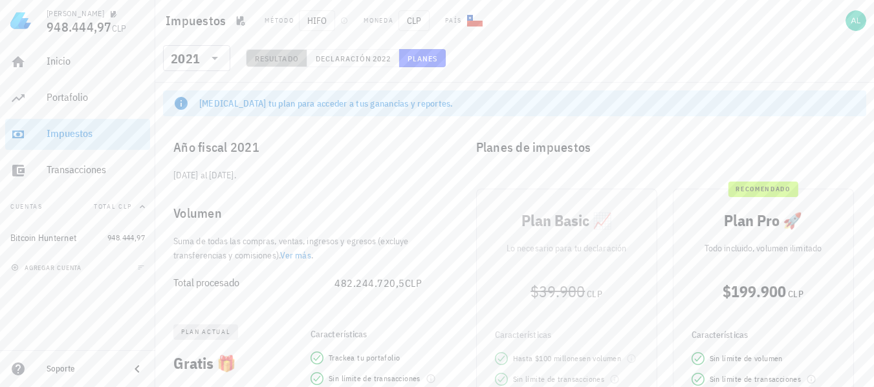
click at [277, 60] on span "Resultado" at bounding box center [276, 59] width 45 height 10
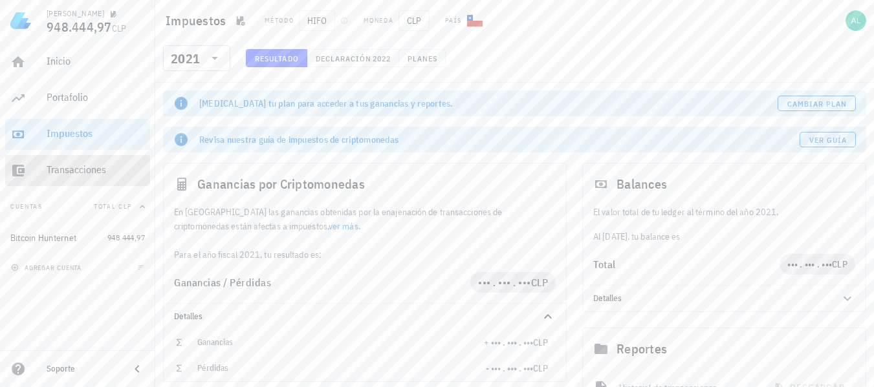
click at [77, 175] on div "Transacciones" at bounding box center [96, 170] width 98 height 12
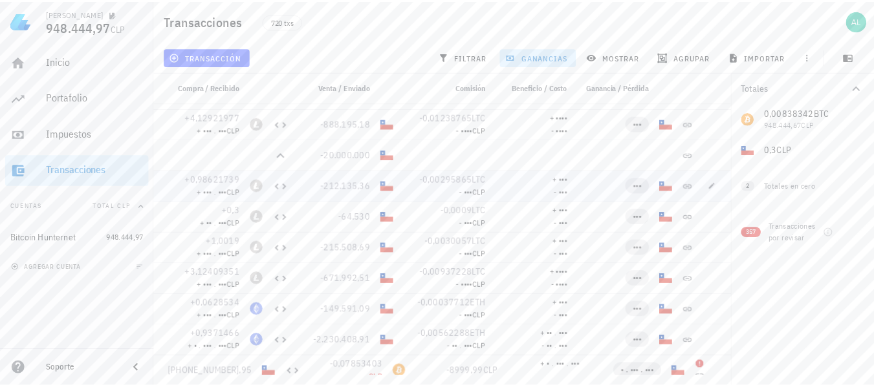
scroll to position [20197, 0]
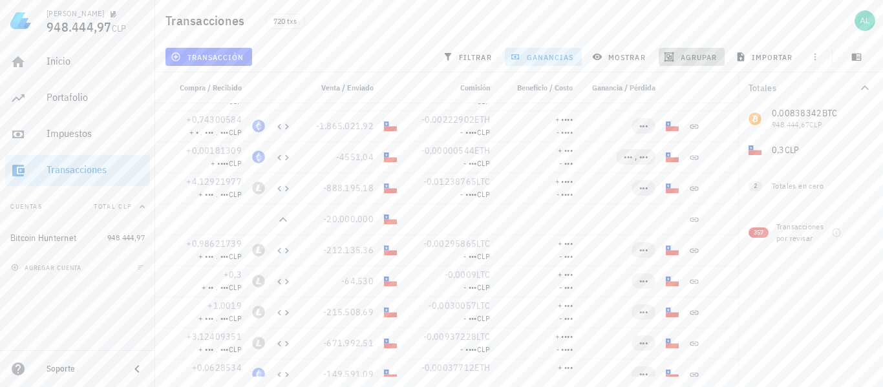
click at [677, 54] on span "agrupar" at bounding box center [692, 57] width 50 height 10
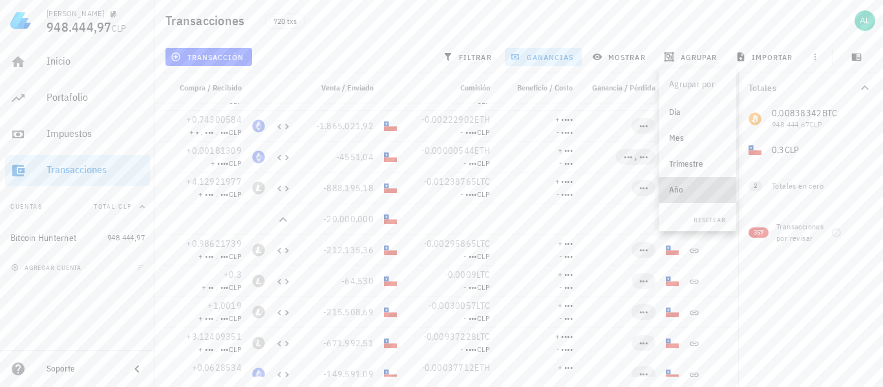
click at [684, 190] on div "Año" at bounding box center [697, 190] width 57 height 10
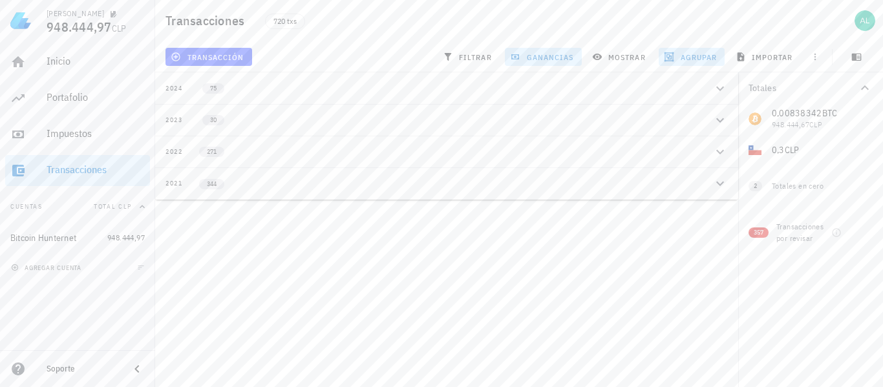
click at [722, 184] on icon "button" at bounding box center [720, 184] width 8 height 5
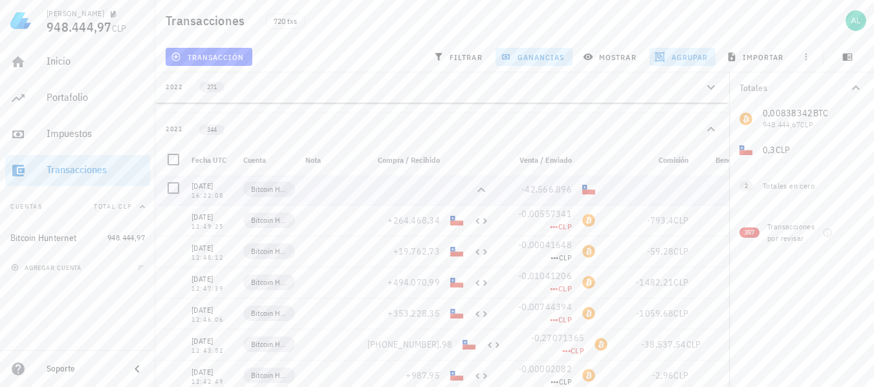
scroll to position [194, 0]
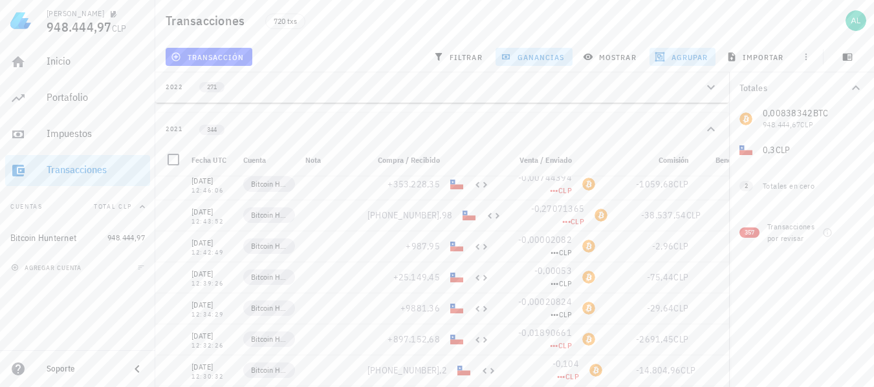
click at [693, 55] on span "agrupar" at bounding box center [682, 57] width 50 height 10
click at [676, 112] on div "Día" at bounding box center [687, 112] width 57 height 10
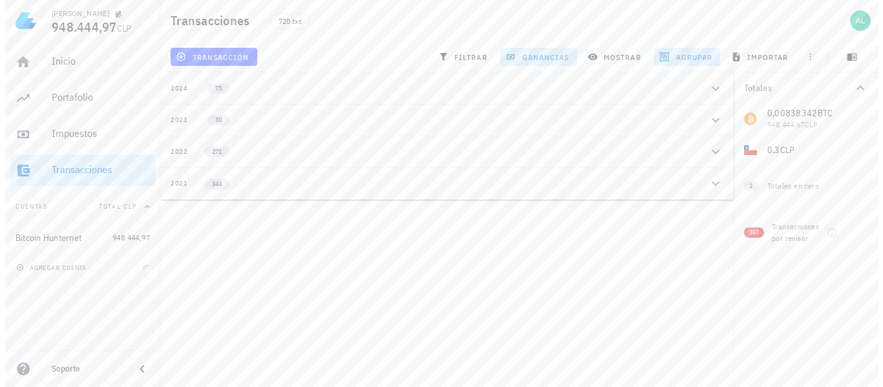
scroll to position [0, 0]
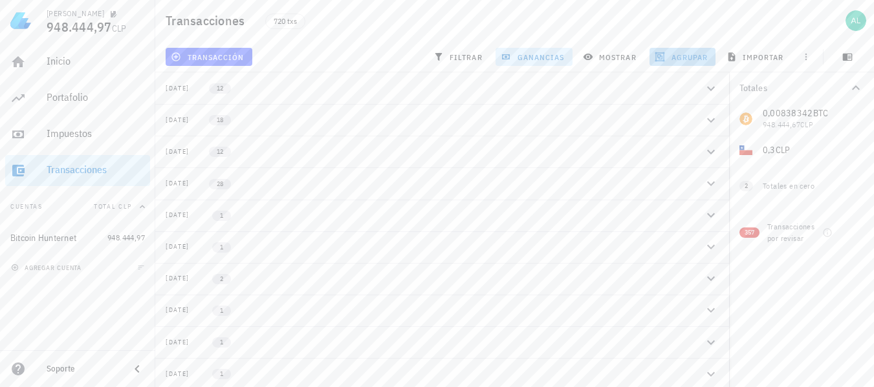
click at [679, 55] on span "agrupar" at bounding box center [682, 57] width 50 height 10
click at [687, 220] on span "resetear" at bounding box center [699, 220] width 33 height 8
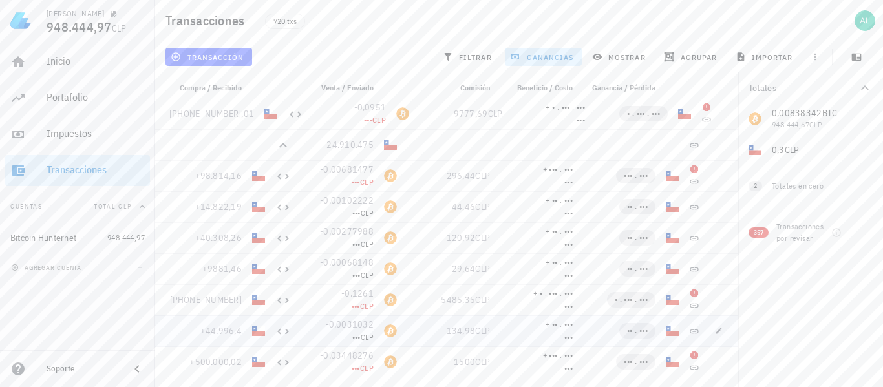
scroll to position [2501, 0]
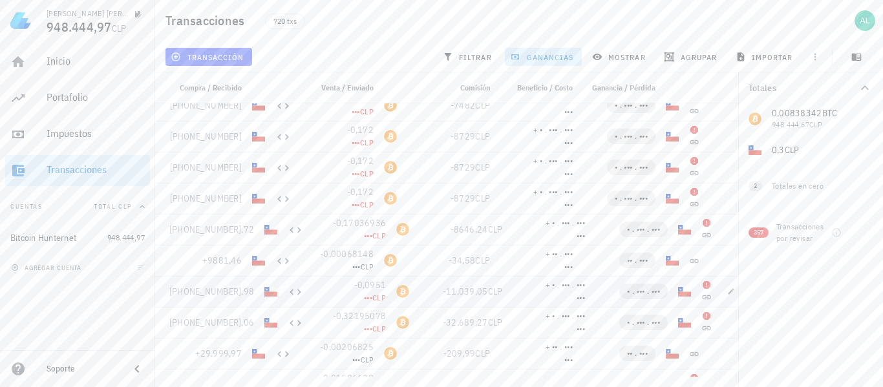
scroll to position [2974, 0]
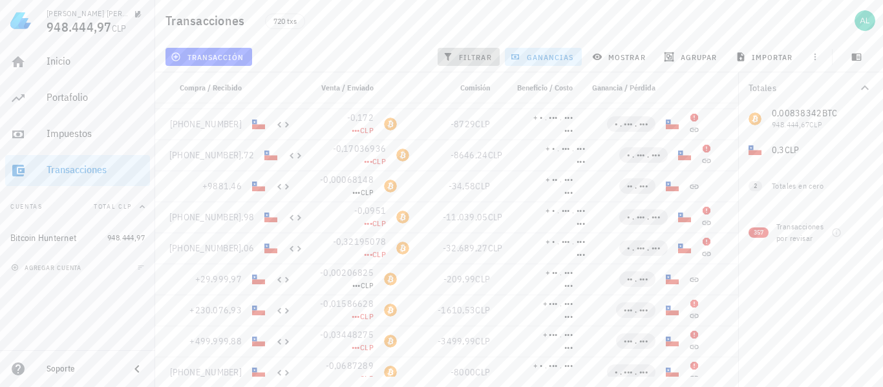
click at [468, 53] on span "filtrar" at bounding box center [468, 57] width 47 height 10
click at [469, 54] on span "filtrar" at bounding box center [468, 57] width 47 height 10
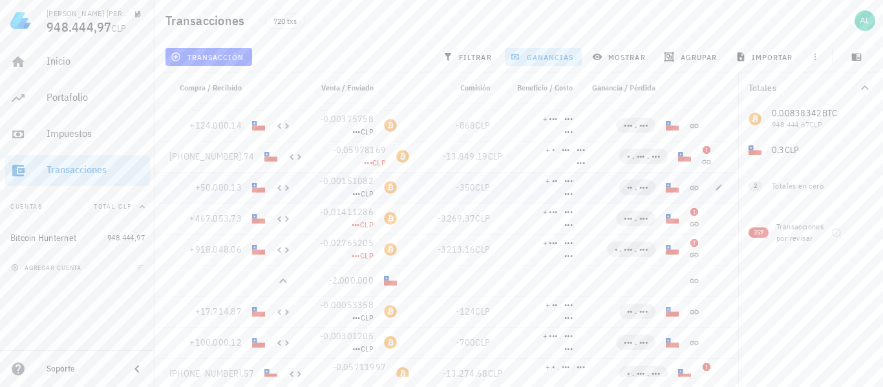
scroll to position [6013, 0]
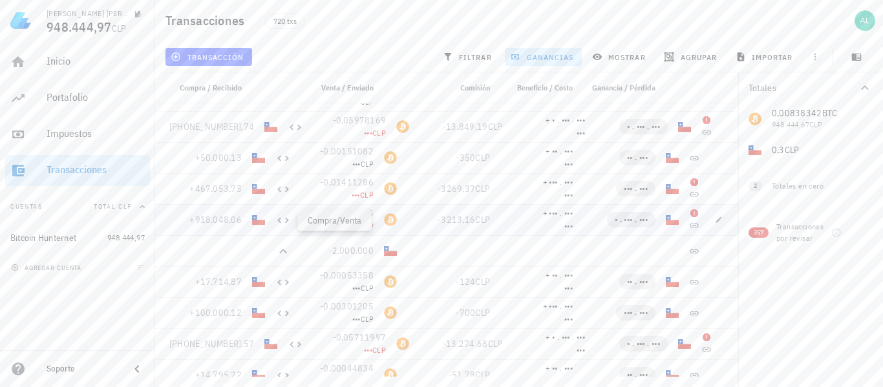
click at [281, 222] on icon at bounding box center [283, 221] width 16 height 16
click at [228, 219] on span "+918.048,06" at bounding box center [215, 220] width 52 height 12
click at [333, 213] on span "-0,02765205" at bounding box center [347, 214] width 54 height 12
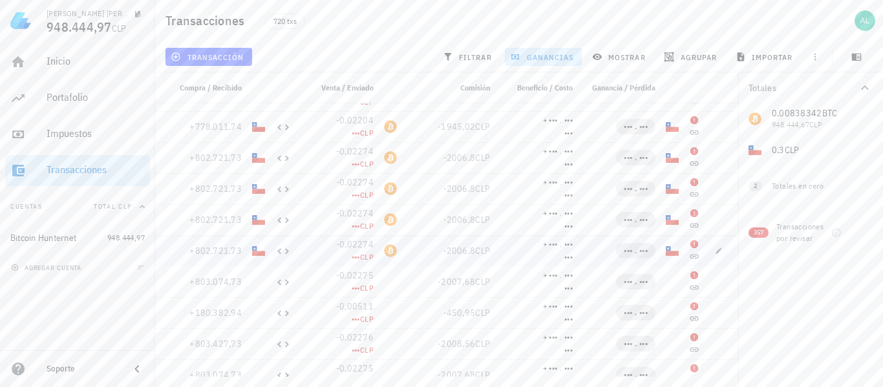
scroll to position [6983, 0]
